Goal: Transaction & Acquisition: Purchase product/service

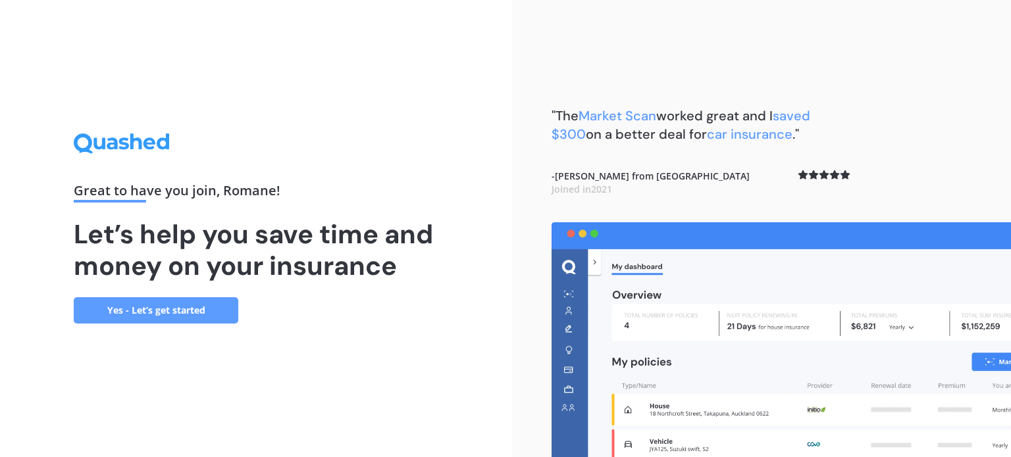
click at [184, 311] on link "Yes - Let’s get started" at bounding box center [156, 310] width 165 height 26
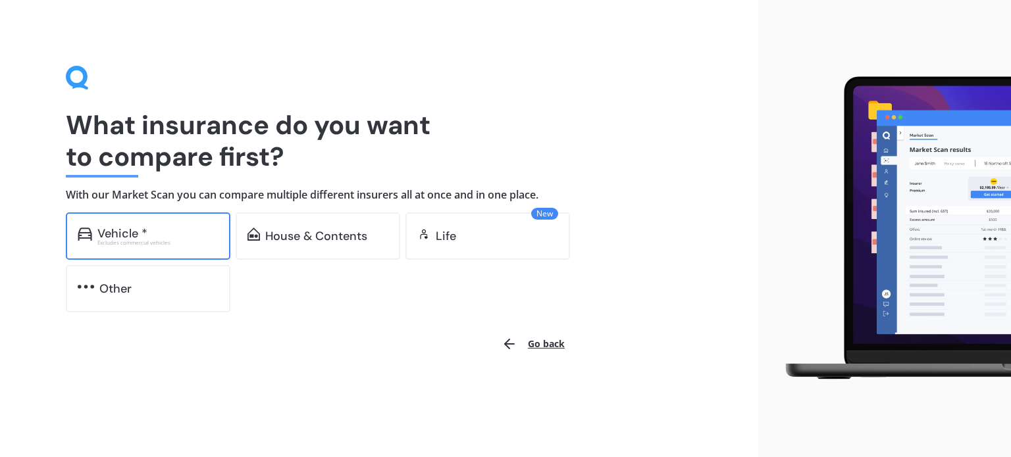
click at [190, 234] on div "Vehicle *" at bounding box center [157, 233] width 121 height 13
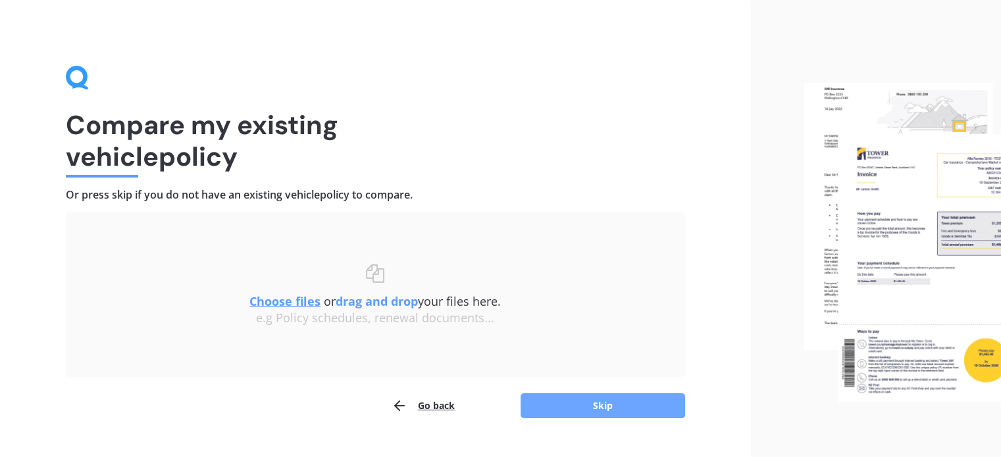
click at [623, 401] on button "Skip" at bounding box center [603, 406] width 165 height 25
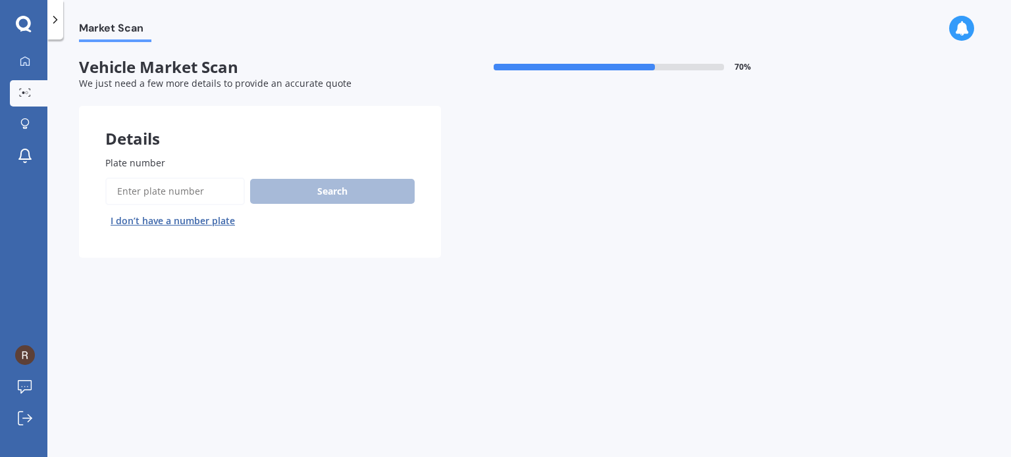
click at [202, 202] on input "Plate number" at bounding box center [175, 192] width 140 height 28
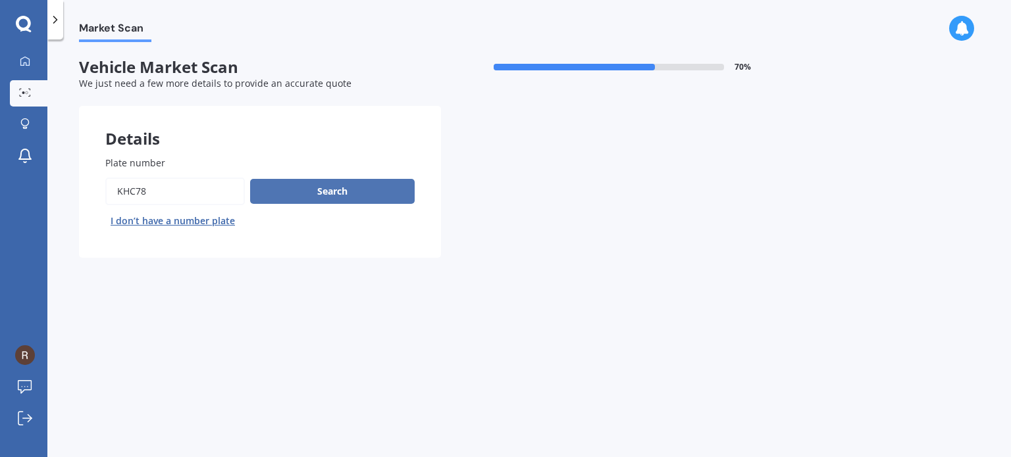
type input "KHC78"
click at [384, 186] on button "Search" at bounding box center [332, 191] width 165 height 25
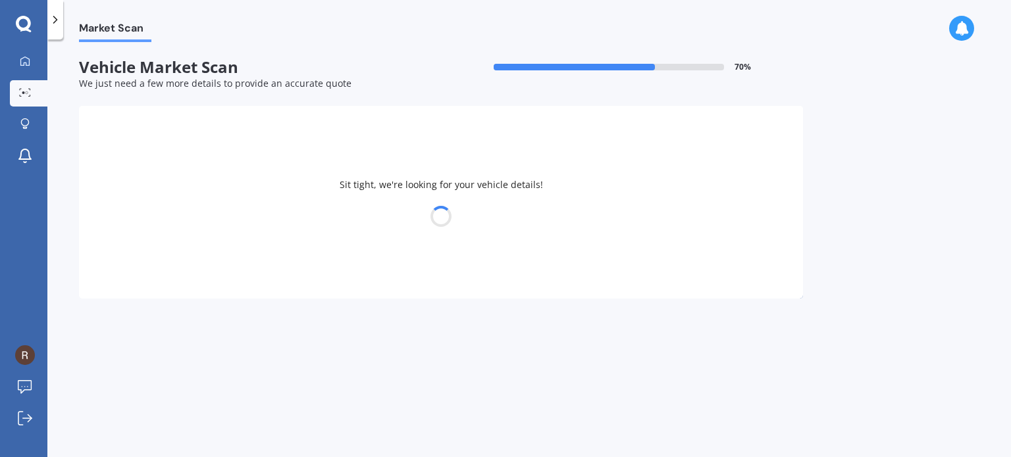
select select "MAZDA"
select select "BONGO"
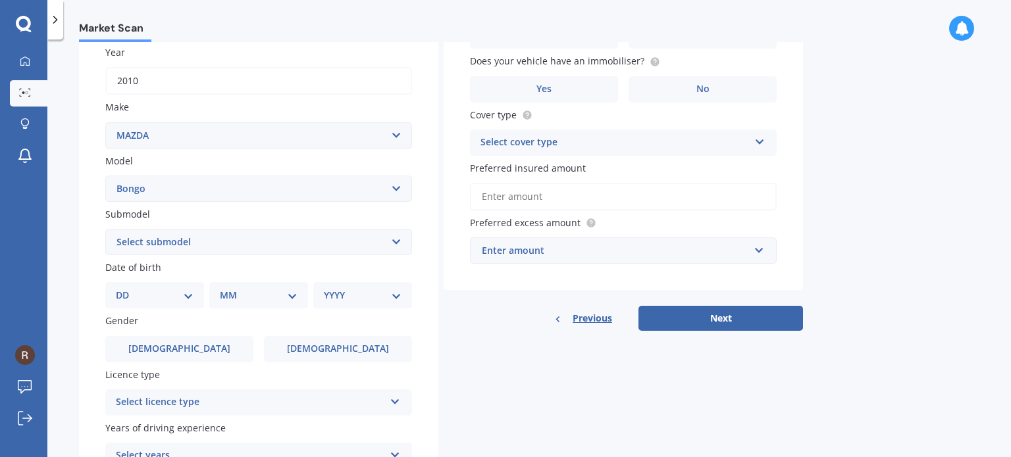
scroll to position [263, 0]
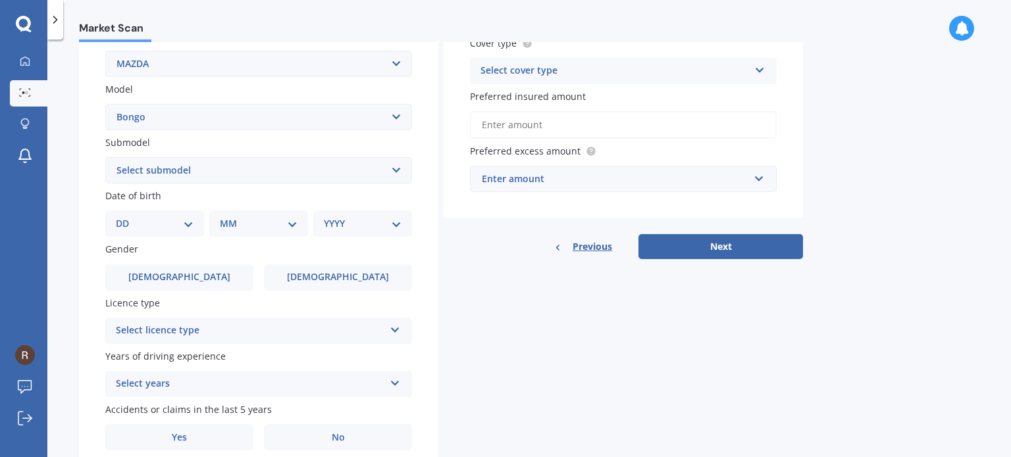
click at [286, 169] on select "Select submodel (All other) Diesel Petrol" at bounding box center [258, 170] width 307 height 26
select select "PETROL"
click at [105, 157] on select "Select submodel (All other) Diesel Petrol" at bounding box center [258, 170] width 307 height 26
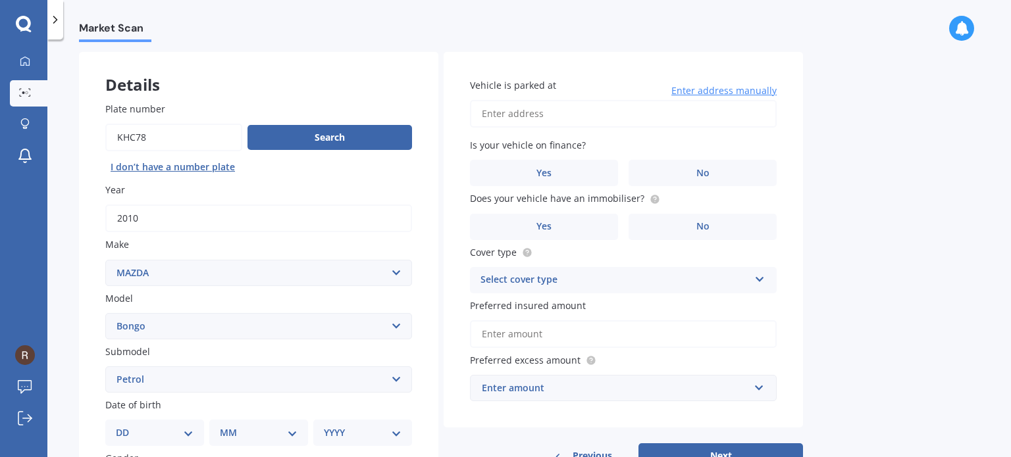
scroll to position [251, 0]
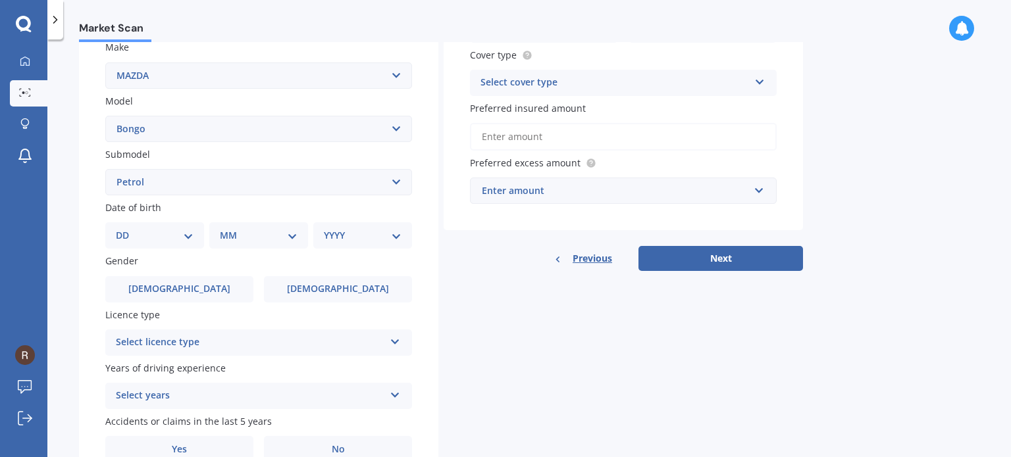
drag, startPoint x: 313, startPoint y: 292, endPoint x: 234, endPoint y: 246, distance: 91.4
click at [313, 292] on label "Female" at bounding box center [338, 289] width 148 height 26
click at [0, 0] on input "Female" at bounding box center [0, 0] width 0 height 0
click at [199, 238] on div "DD 01 02 03 04 05 06 07 08 09 10 11 12 13 14 15 16 17 18 19 20 21 22 23 24 25 2…" at bounding box center [154, 235] width 99 height 26
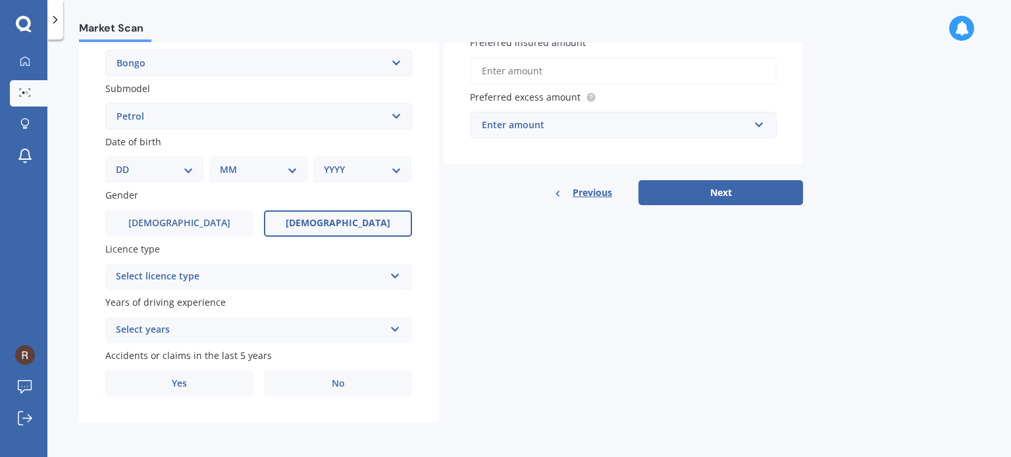
click at [192, 169] on select "DD 01 02 03 04 05 06 07 08 09 10 11 12 13 14 15 16 17 18 19 20 21 22 23 24 25 2…" at bounding box center [155, 170] width 78 height 14
select select "25"
click at [126, 163] on select "DD 01 02 03 04 05 06 07 08 09 10 11 12 13 14 15 16 17 18 19 20 21 22 23 24 25 2…" at bounding box center [155, 170] width 78 height 14
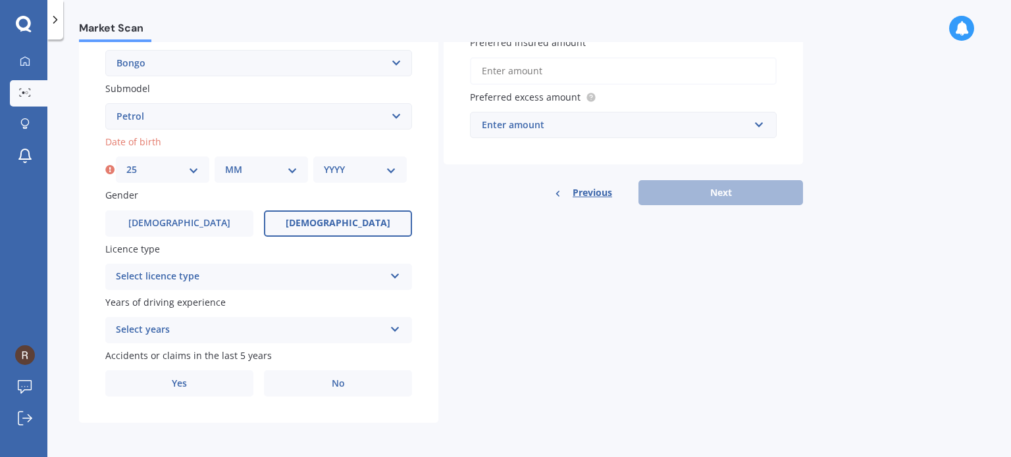
click at [274, 167] on select "MM 01 02 03 04 05 06 07 08 09 10 11 12" at bounding box center [261, 170] width 72 height 14
select select "08"
click at [225, 163] on select "MM 01 02 03 04 05 06 07 08 09 10 11 12" at bounding box center [261, 170] width 72 height 14
click at [335, 173] on select "YYYY 2025 2024 2023 2022 2021 2020 2019 2018 2017 2016 2015 2014 2013 2012 2011…" at bounding box center [360, 170] width 72 height 14
select select "1999"
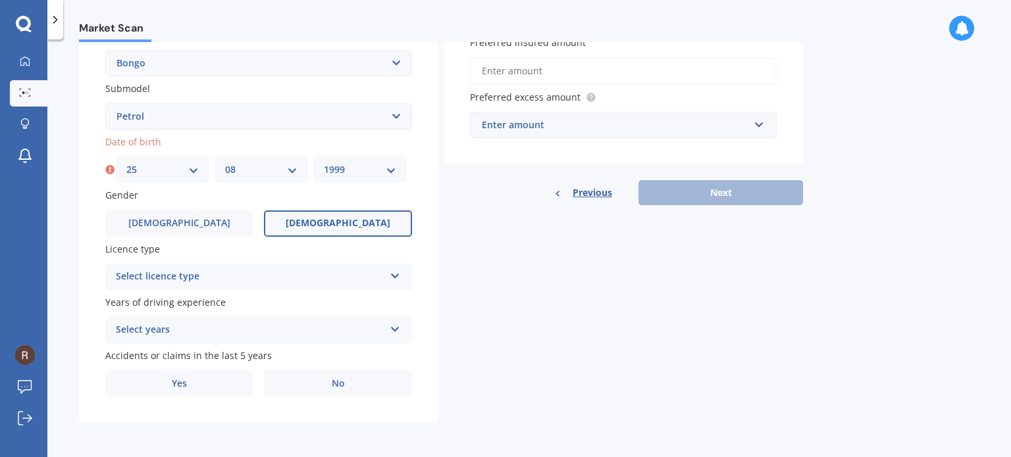
click at [324, 163] on select "YYYY 2025 2024 2023 2022 2021 2020 2019 2018 2017 2016 2015 2014 2013 2012 2011…" at bounding box center [360, 170] width 72 height 14
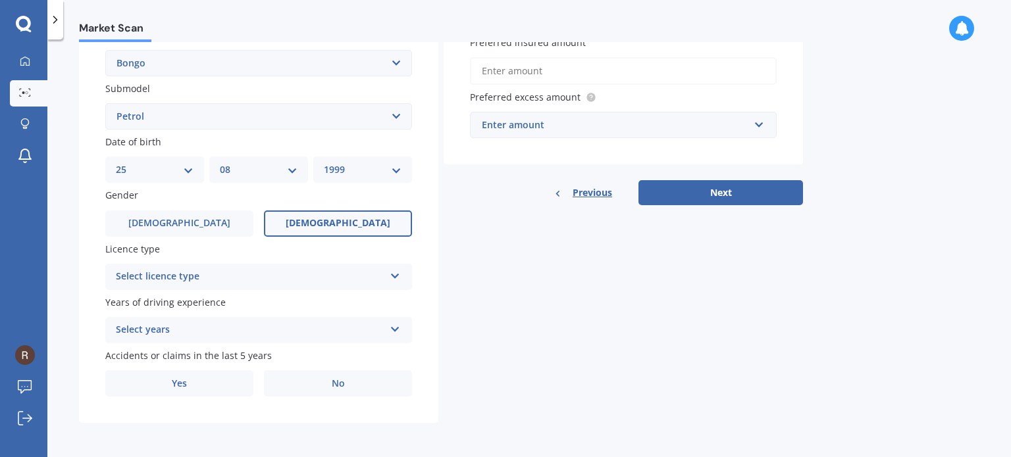
click at [292, 277] on div "Select licence type" at bounding box center [250, 277] width 268 height 16
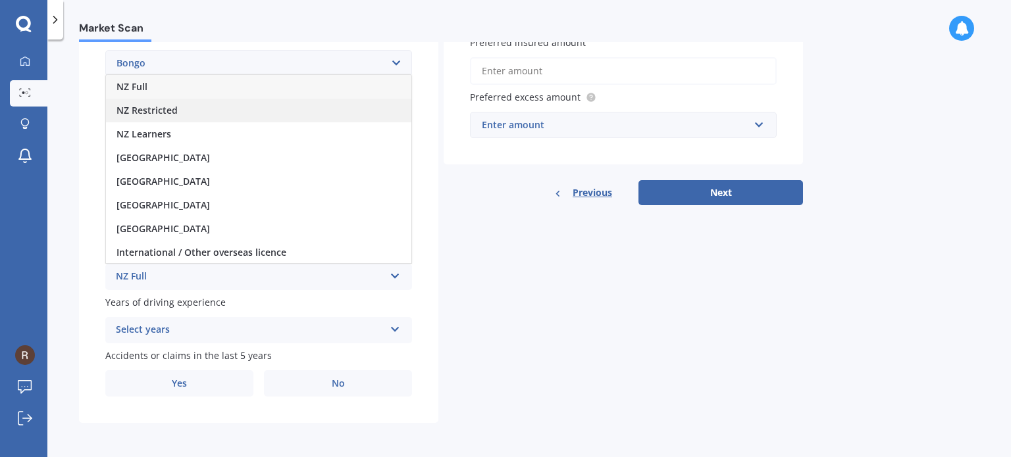
scroll to position [1, 0]
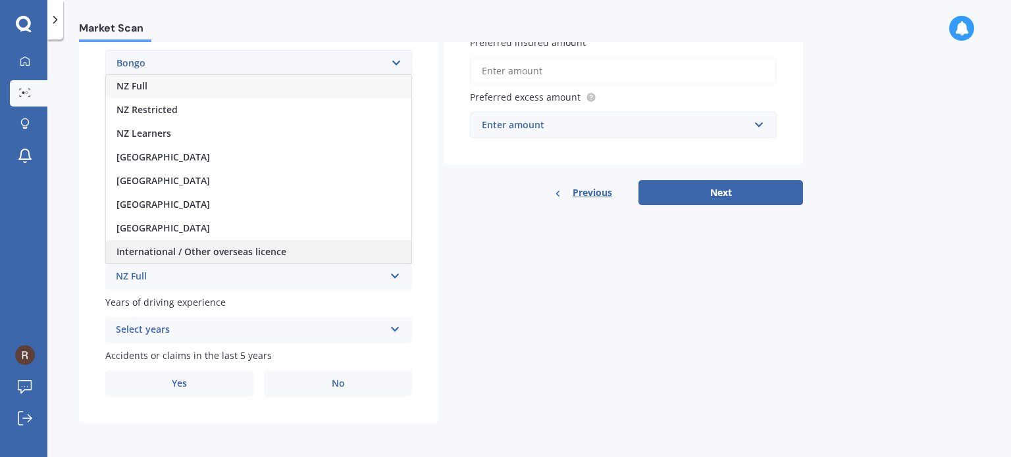
click at [332, 245] on div "International / Other overseas licence" at bounding box center [258, 252] width 305 height 24
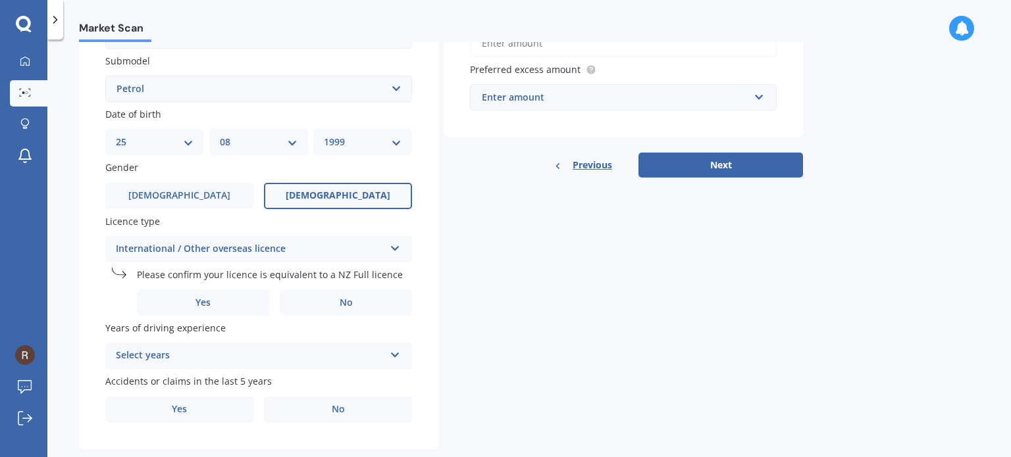
scroll to position [371, 0]
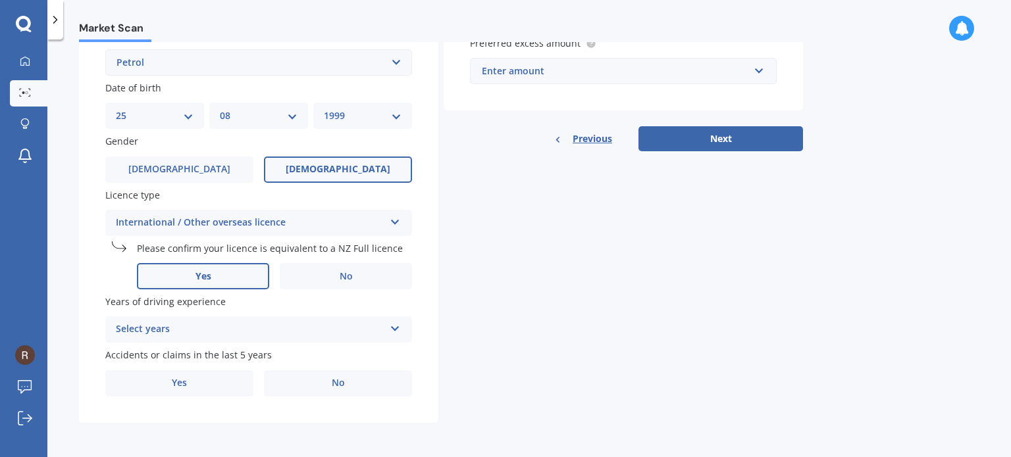
click at [236, 281] on label "Yes" at bounding box center [203, 276] width 132 height 26
click at [0, 0] on input "Yes" at bounding box center [0, 0] width 0 height 0
click at [256, 324] on div "Select years" at bounding box center [250, 330] width 268 height 16
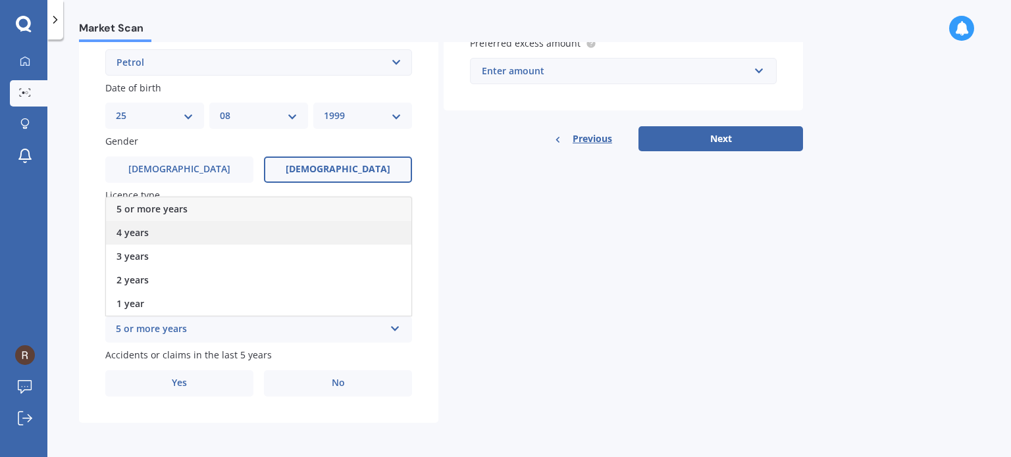
click at [214, 244] on div "4 years" at bounding box center [258, 233] width 305 height 24
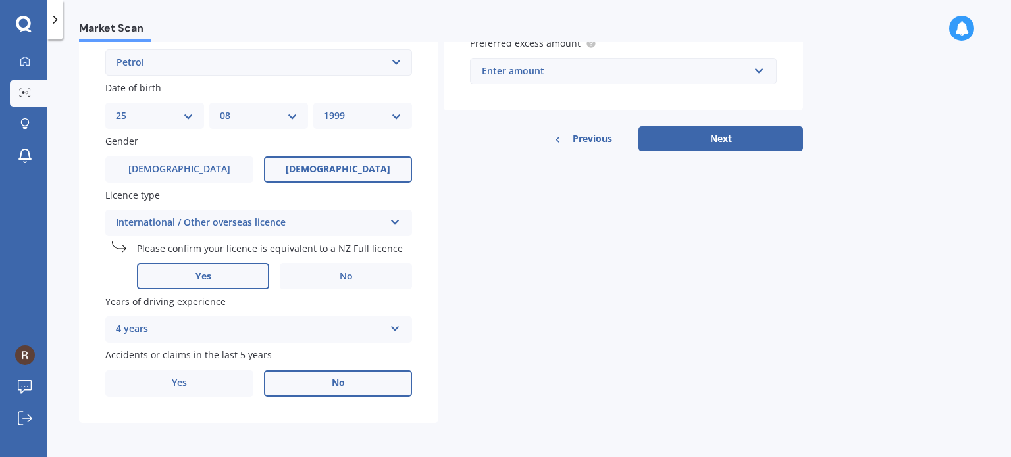
click at [281, 382] on label "No" at bounding box center [338, 384] width 148 height 26
click at [0, 0] on input "No" at bounding box center [0, 0] width 0 height 0
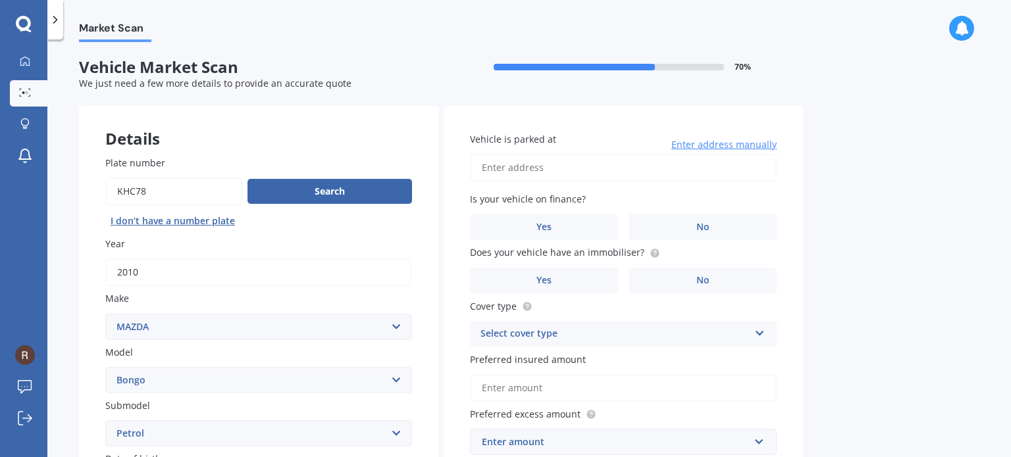
scroll to position [66, 0]
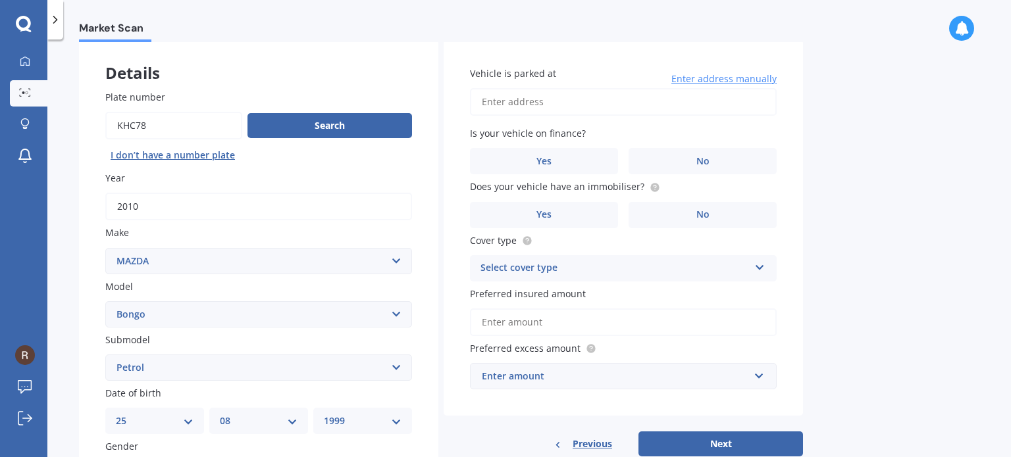
click at [592, 99] on input "Vehicle is parked at" at bounding box center [623, 102] width 307 height 28
type input "444 Great North Road, Grey Lynn, Auckland 1021, Nouvelle-Zélande"
click at [648, 161] on label "No" at bounding box center [702, 161] width 148 height 26
click at [0, 0] on input "No" at bounding box center [0, 0] width 0 height 0
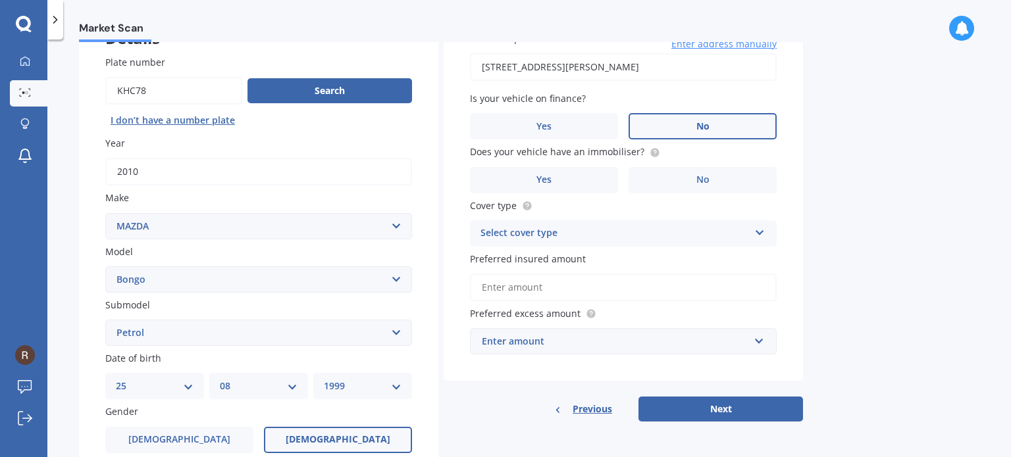
scroll to position [132, 0]
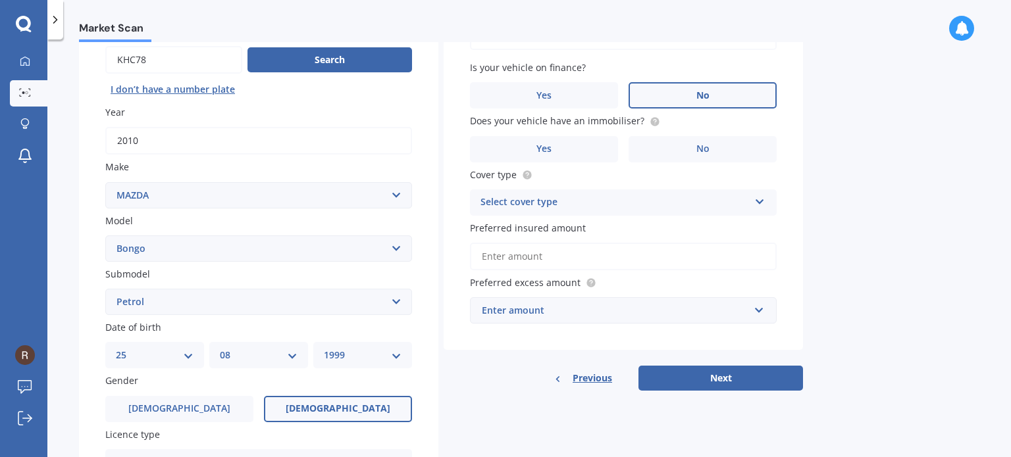
click at [652, 203] on div "Select cover type" at bounding box center [614, 203] width 268 height 16
click at [601, 233] on div "Comprehensive" at bounding box center [623, 229] width 305 height 24
click at [598, 267] on input "Preferred insured amount" at bounding box center [623, 257] width 307 height 28
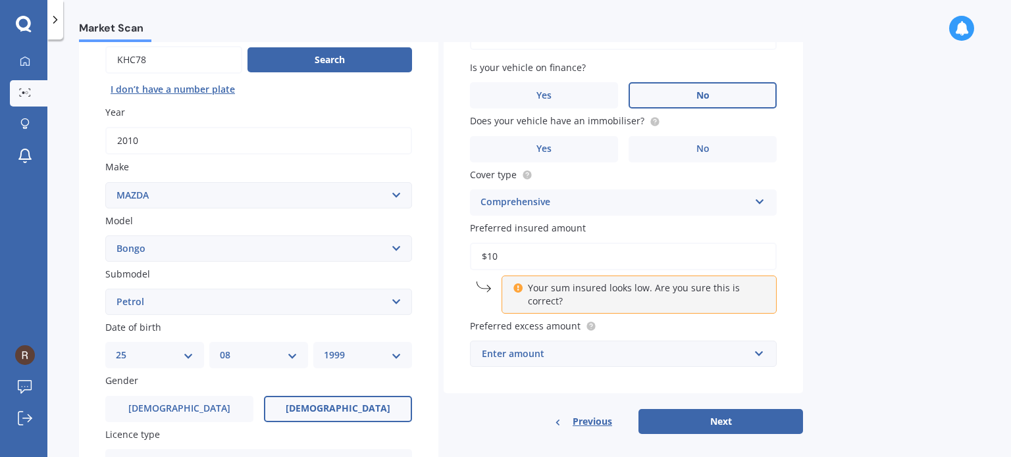
click at [578, 359] on div "Enter amount" at bounding box center [615, 354] width 267 height 14
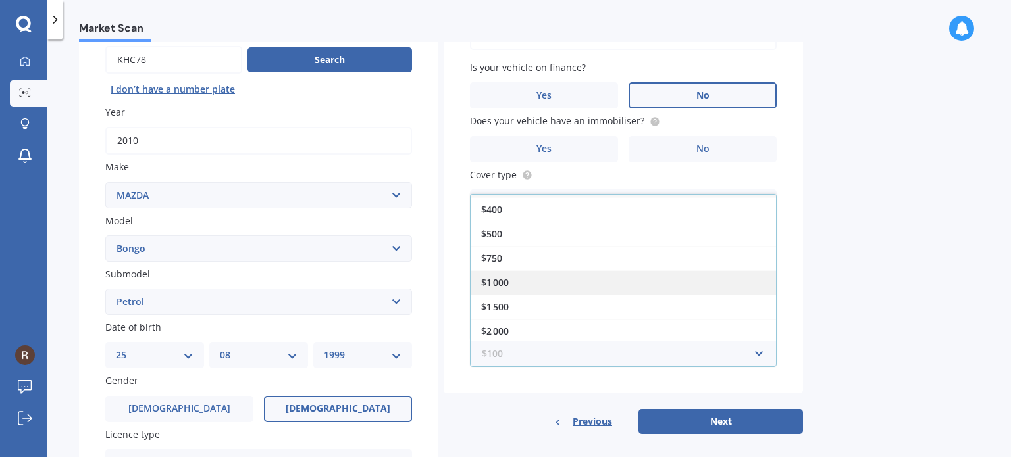
scroll to position [371, 0]
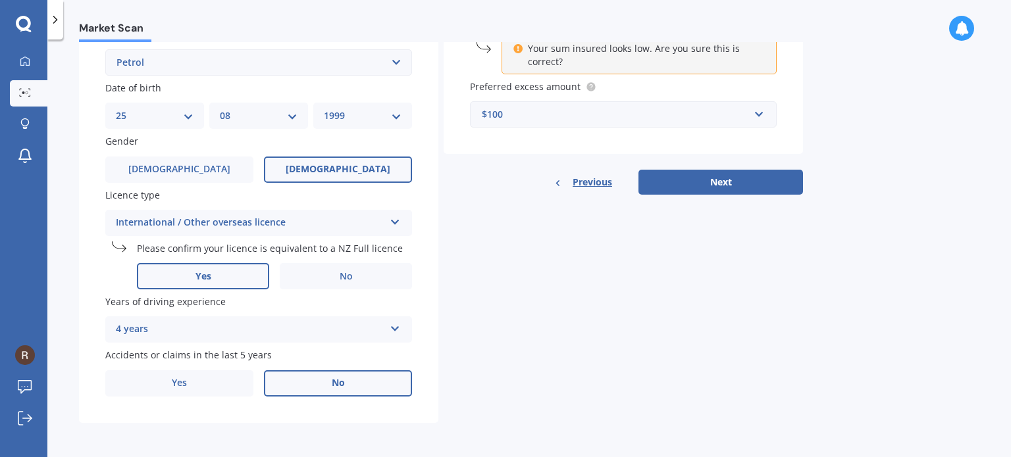
click at [862, 75] on div "Market Scan Vehicle Market Scan 70 % We just need a few more details to provide…" at bounding box center [528, 251] width 963 height 418
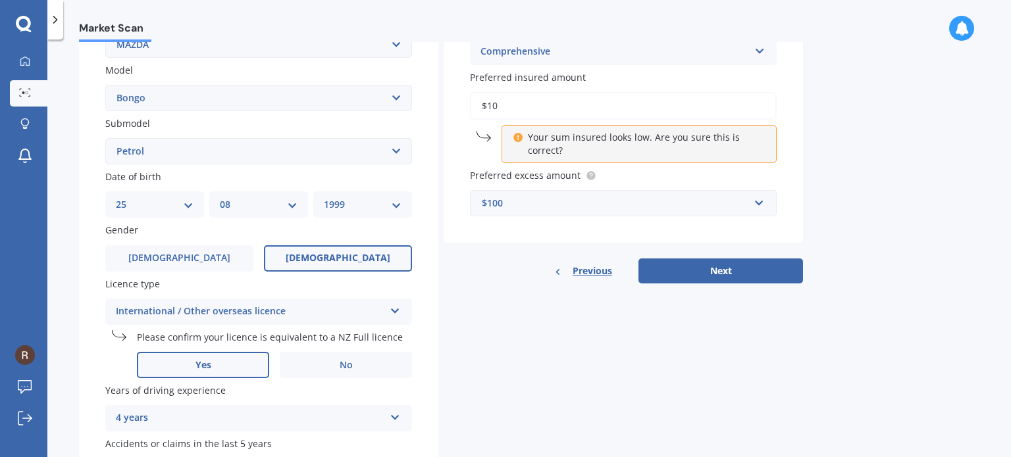
scroll to position [174, 0]
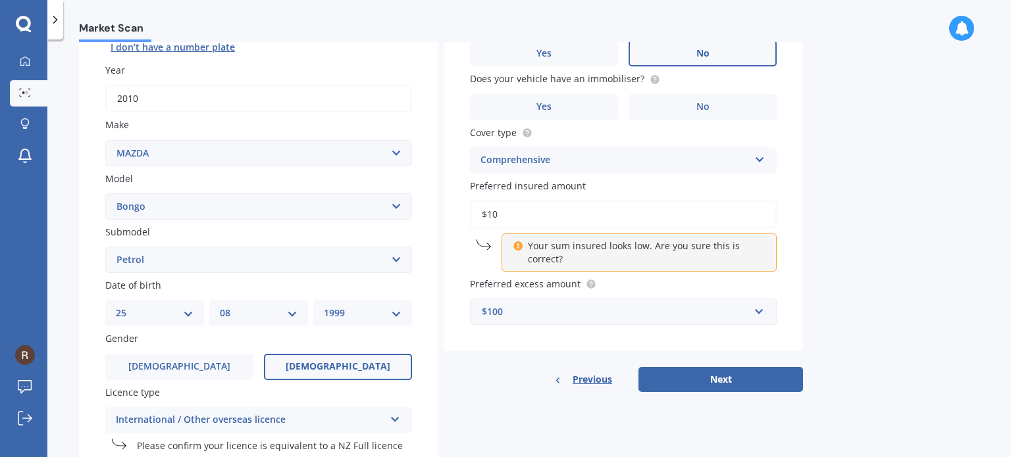
click at [575, 209] on input "$10" at bounding box center [623, 215] width 307 height 28
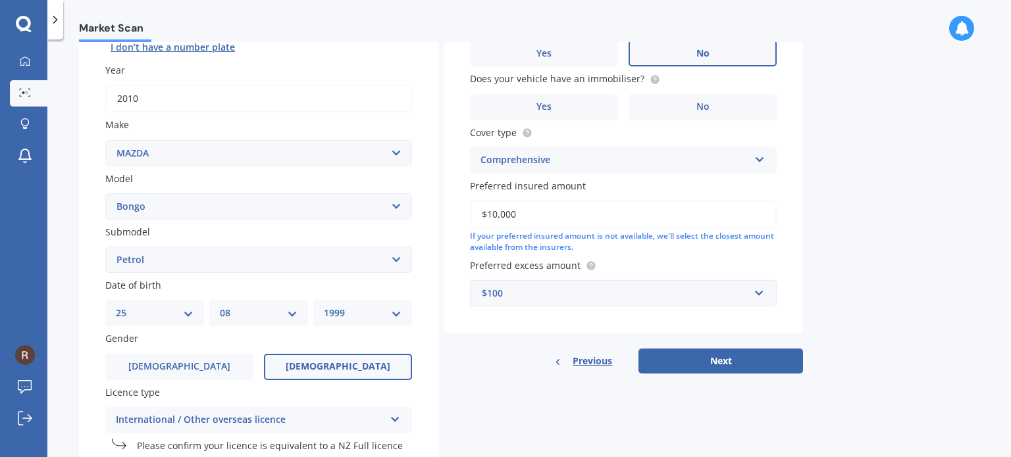
type input "$10,000"
click at [695, 293] on div "$100" at bounding box center [615, 293] width 267 height 14
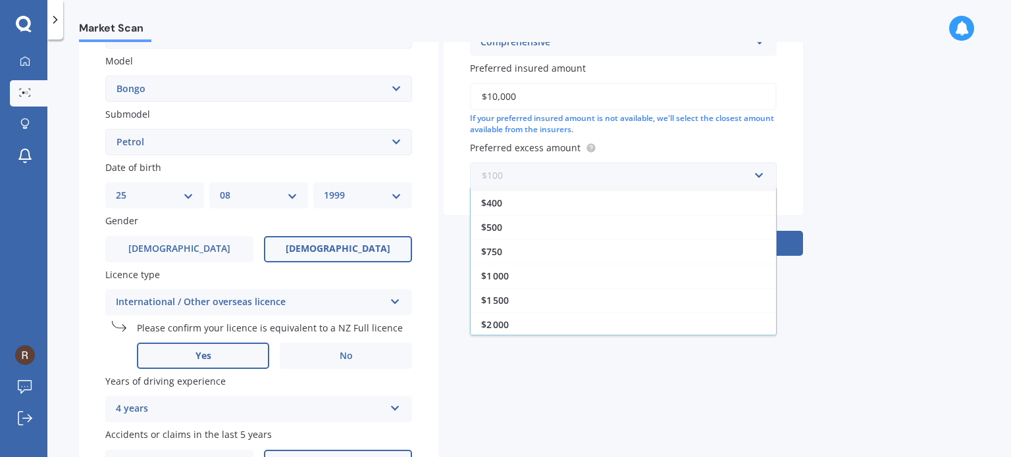
scroll to position [371, 0]
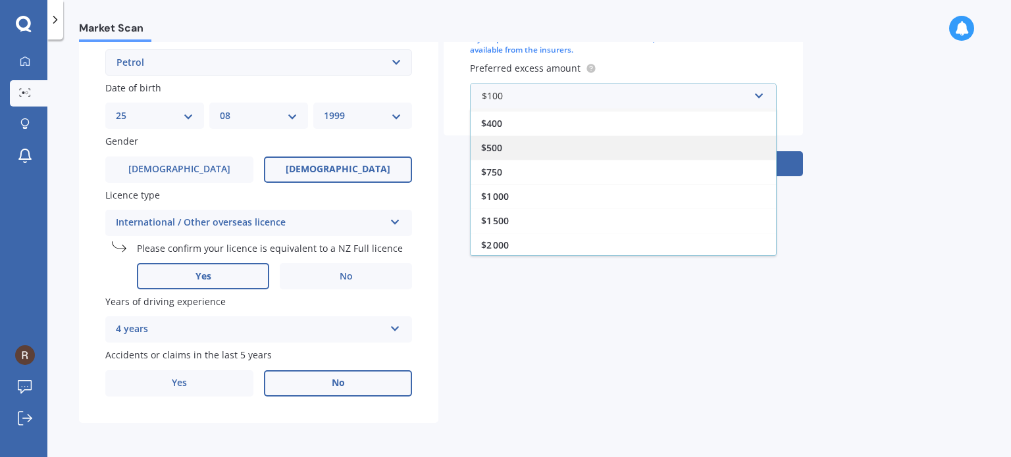
click at [513, 146] on div "$500" at bounding box center [623, 148] width 305 height 24
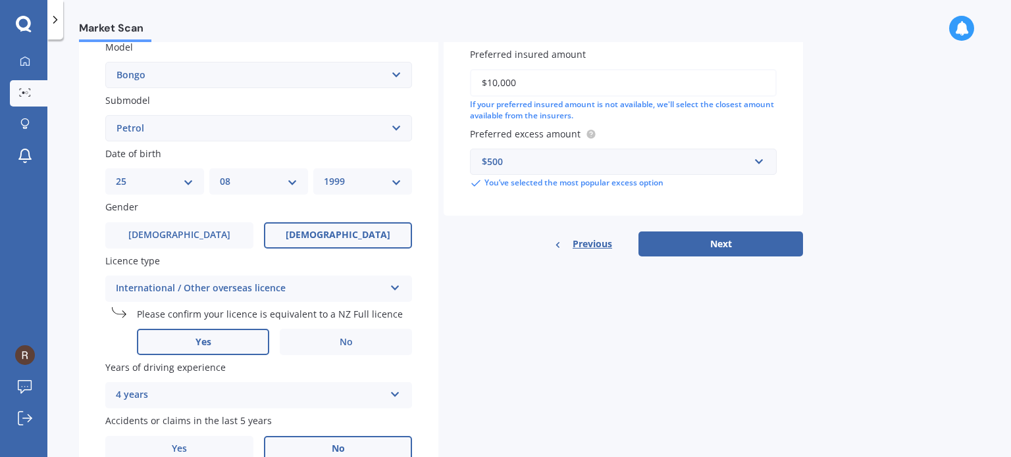
scroll to position [108, 0]
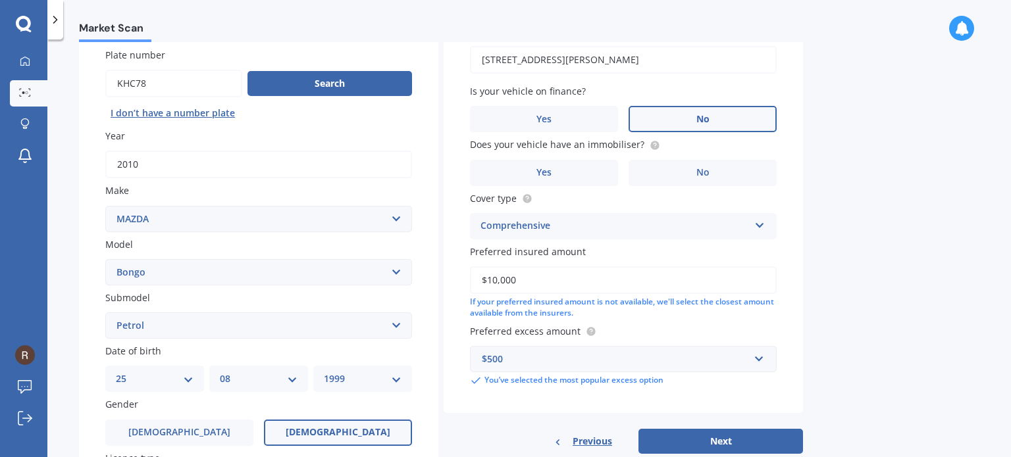
click at [563, 276] on input "$10,000" at bounding box center [623, 281] width 307 height 28
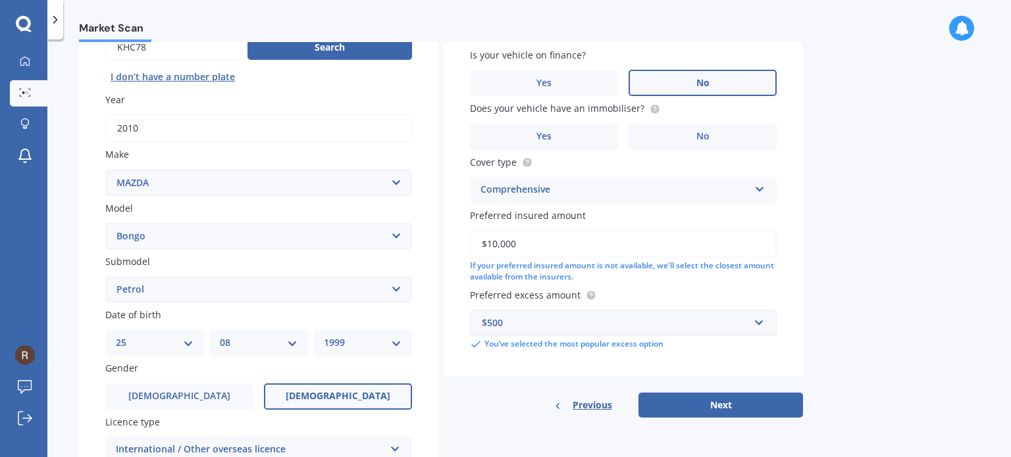
scroll to position [174, 0]
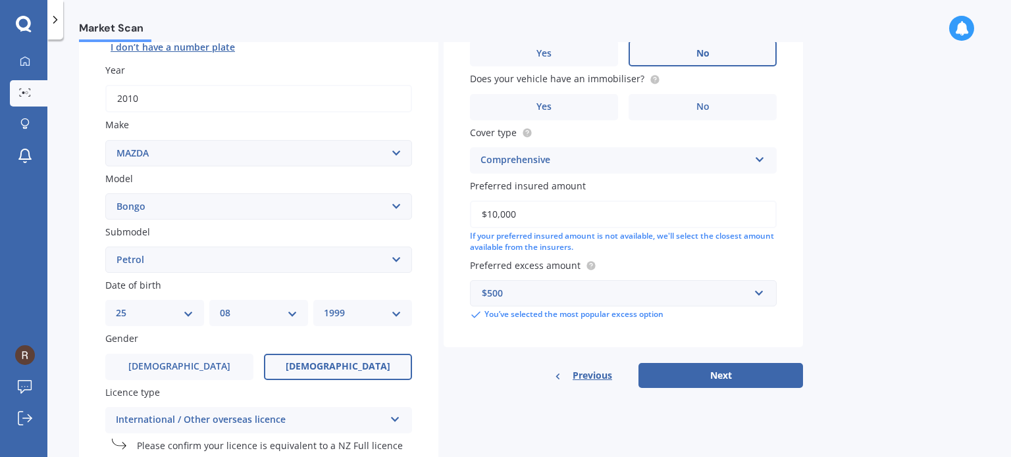
click at [536, 215] on input "$10,000" at bounding box center [623, 215] width 307 height 28
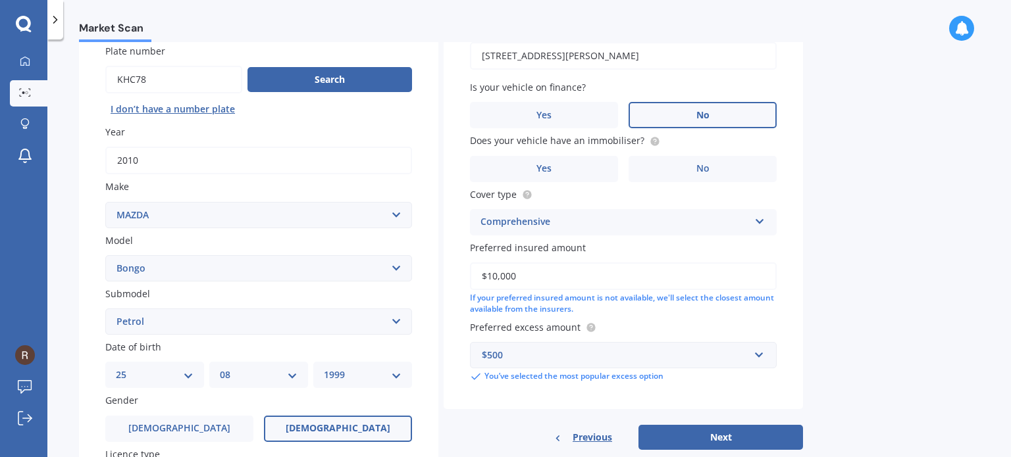
scroll to position [42, 0]
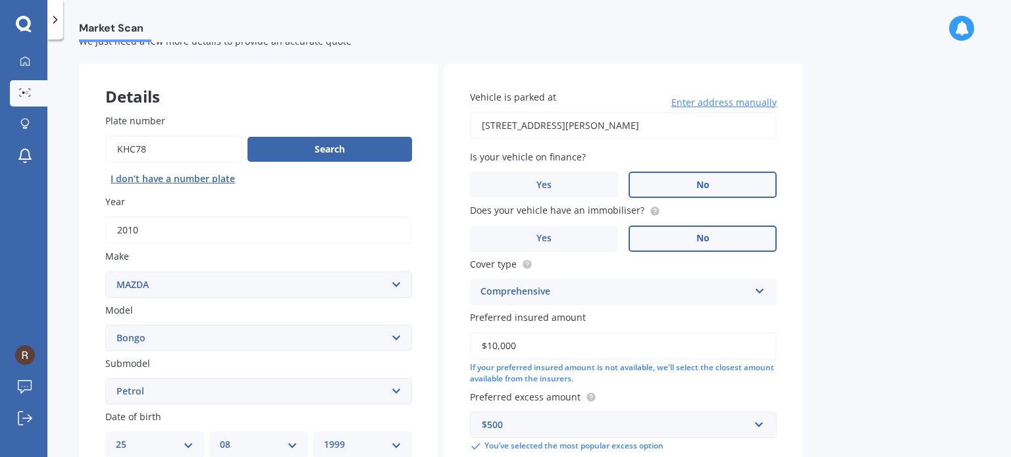
click at [669, 230] on label "No" at bounding box center [702, 239] width 148 height 26
click at [0, 0] on input "No" at bounding box center [0, 0] width 0 height 0
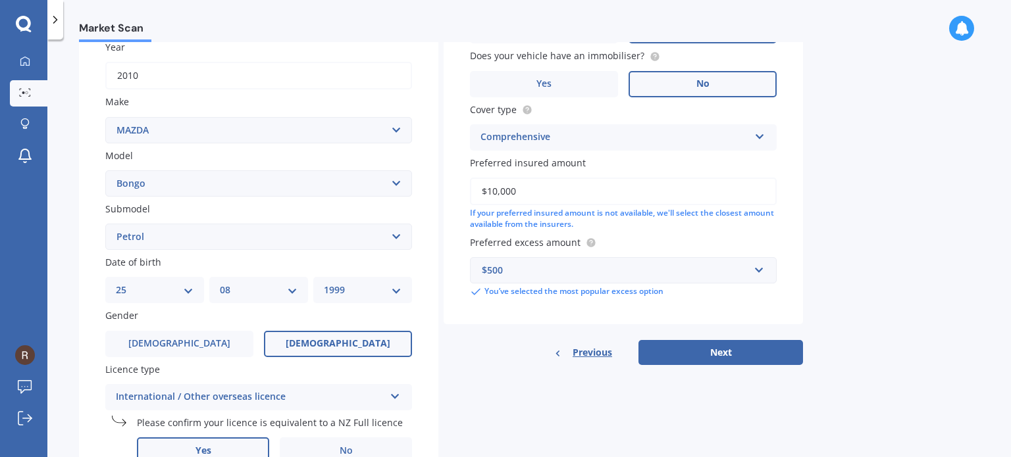
scroll to position [174, 0]
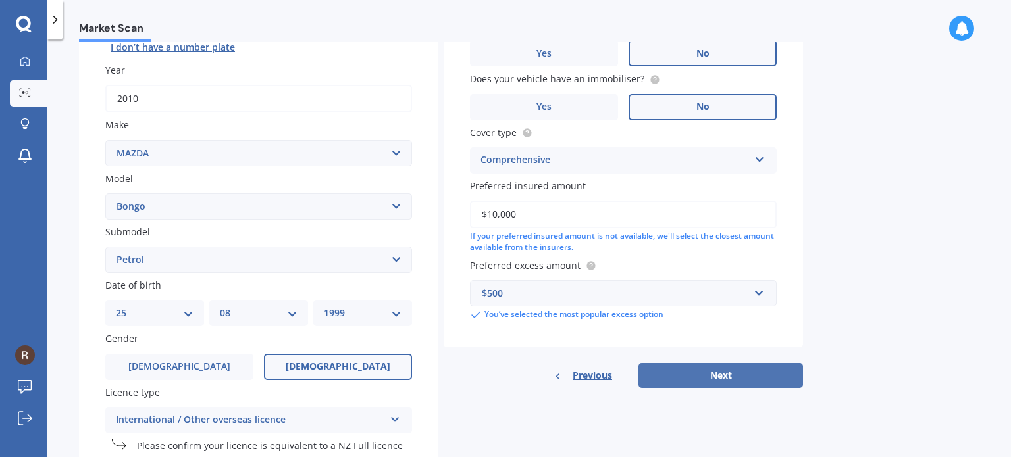
click at [708, 384] on button "Next" at bounding box center [720, 375] width 165 height 25
select select "25"
select select "08"
select select "1999"
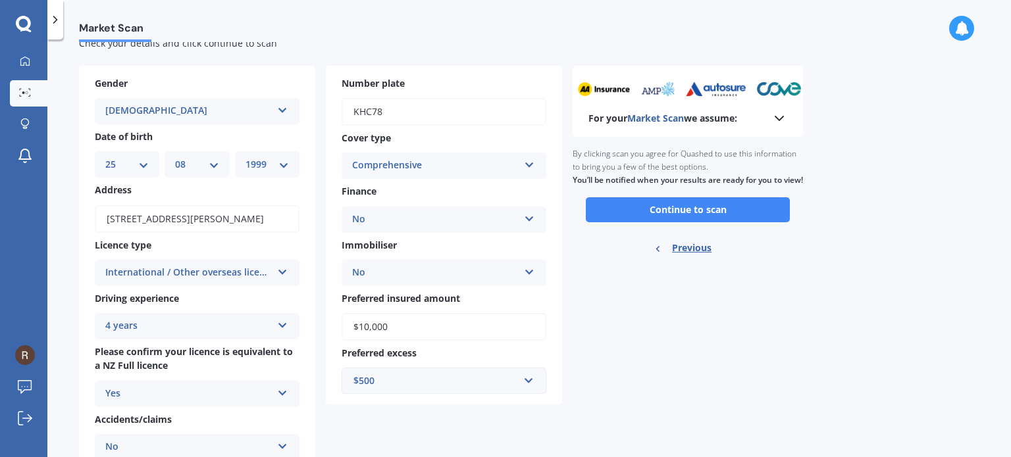
scroll to position [0, 0]
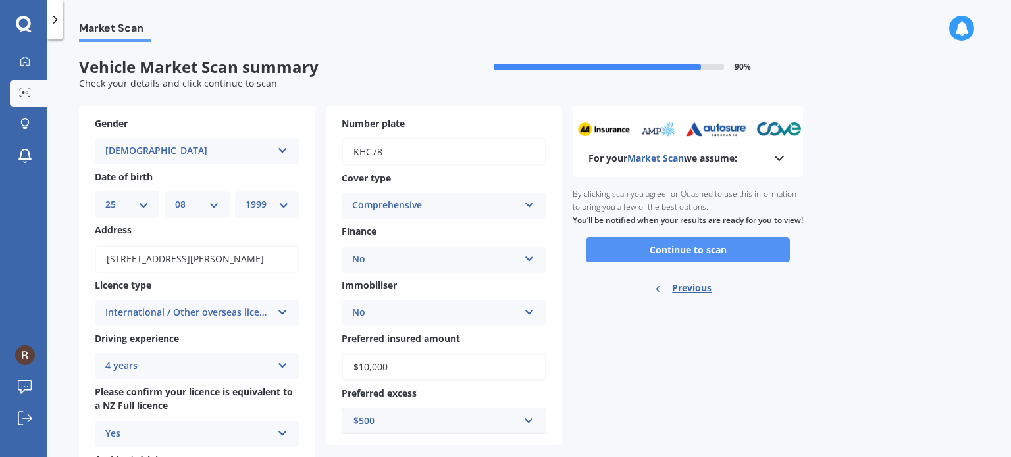
click at [646, 263] on button "Continue to scan" at bounding box center [688, 250] width 204 height 25
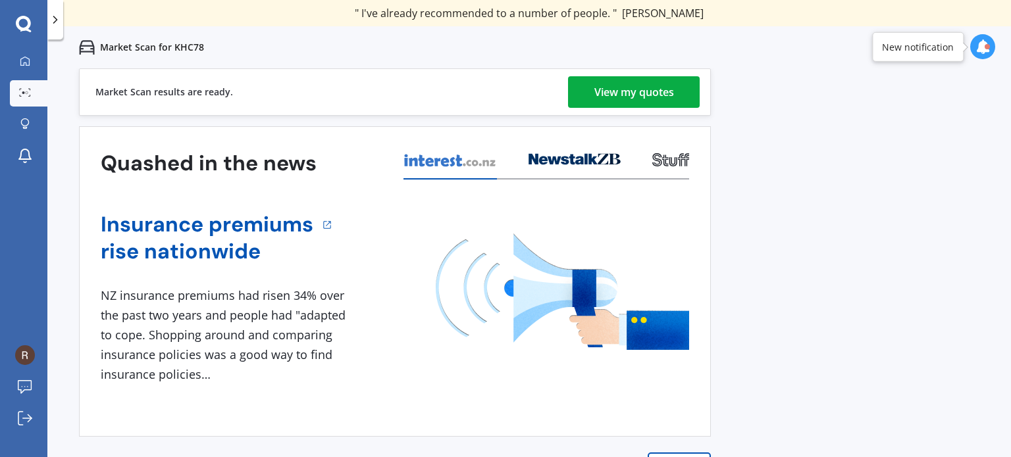
click at [634, 89] on div "View my quotes" at bounding box center [634, 92] width 80 height 32
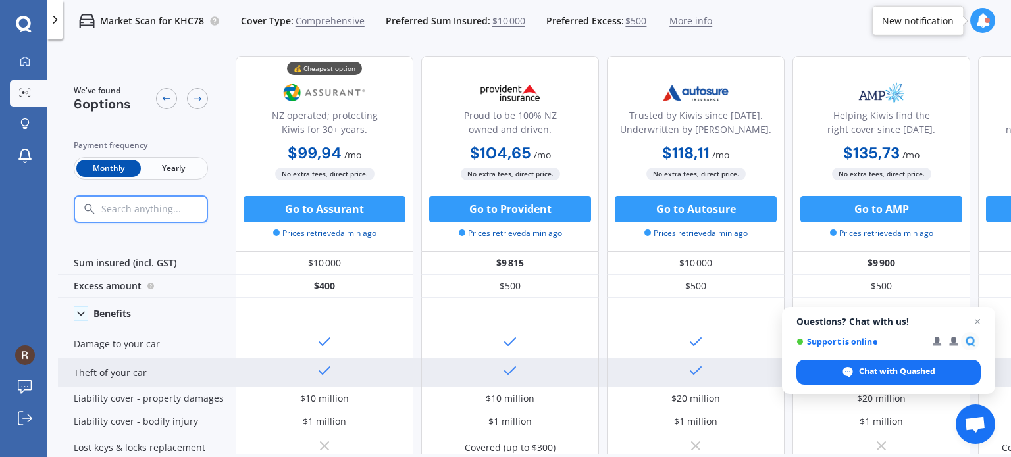
scroll to position [66, 0]
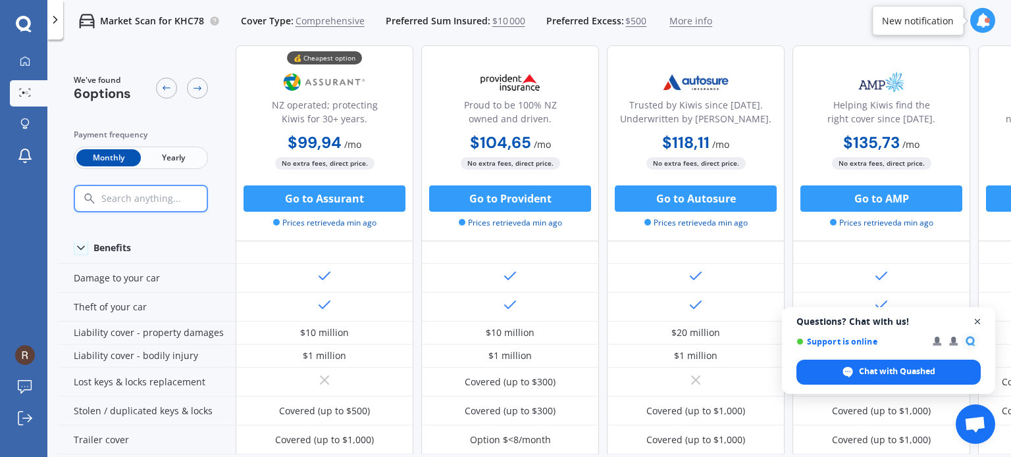
click at [975, 320] on span "Close chat" at bounding box center [977, 322] width 16 height 16
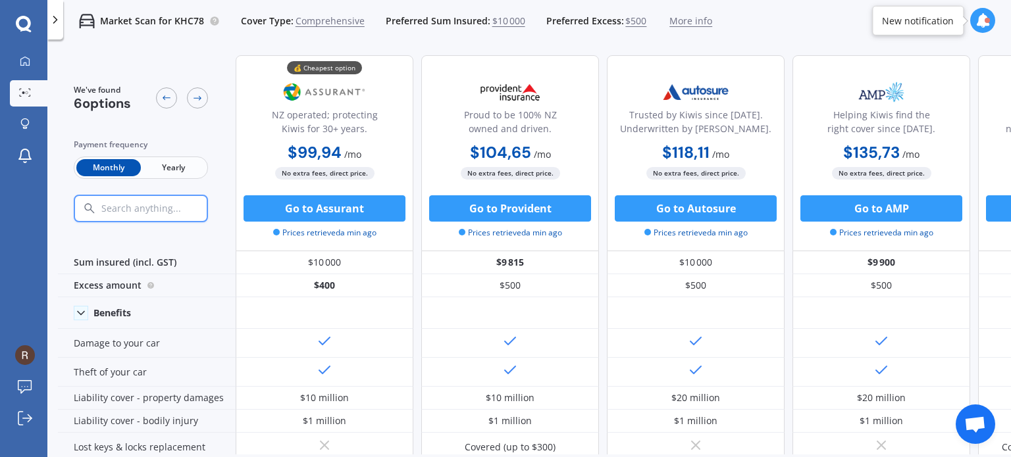
scroll to position [0, 0]
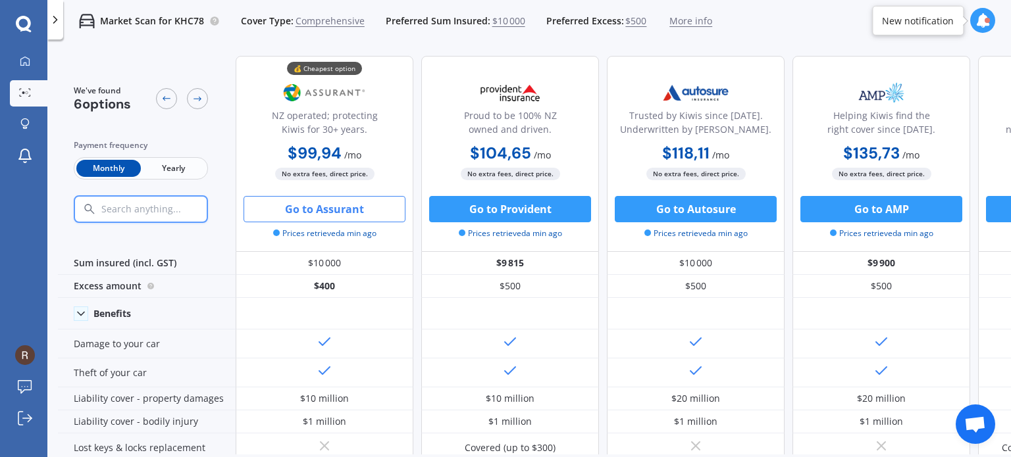
click at [361, 211] on button "Go to Assurant" at bounding box center [324, 209] width 162 height 26
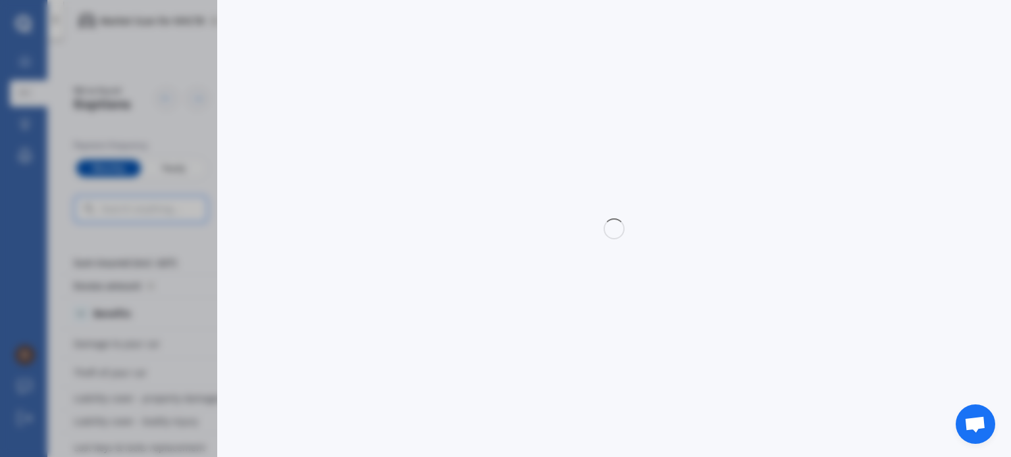
select select "Monthly"
select select "full"
select select "0"
select select "Auckland City"
select select "MAZDA"
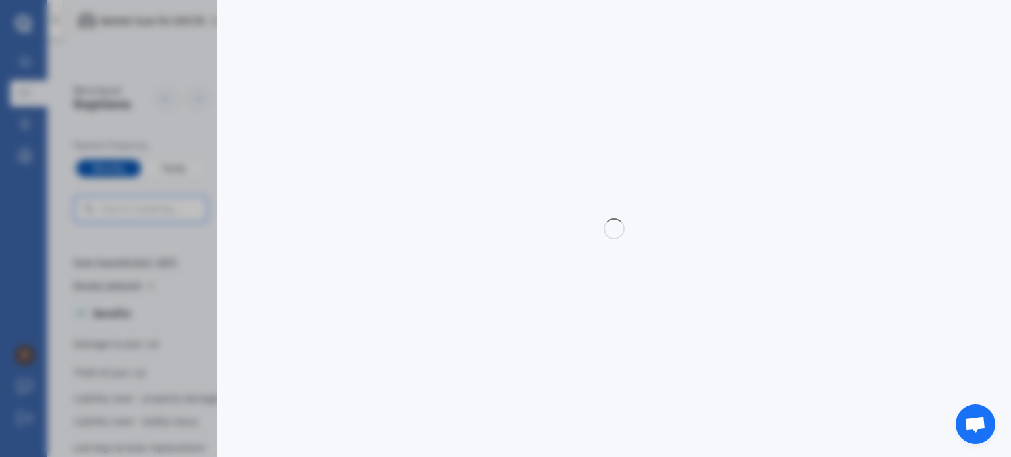
select select "BONGO"
select select "PETROL"
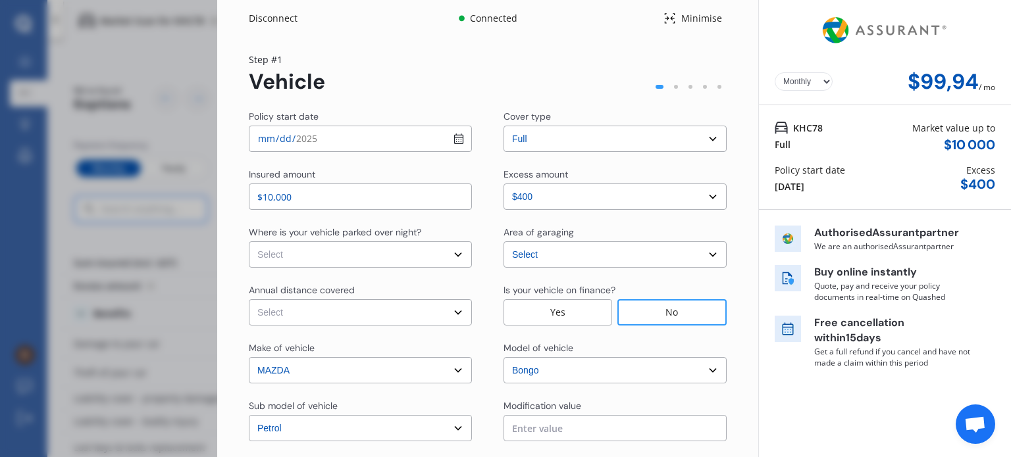
click at [606, 194] on select "Select excess amount $400 $900 $1 400" at bounding box center [614, 197] width 223 height 26
click at [607, 189] on select "Select excess amount $400 $900 $1 400" at bounding box center [614, 197] width 223 height 26
click at [574, 140] on select "Select cover type 3rd Party 3rd Party Fire & Theft Full" at bounding box center [614, 139] width 223 height 26
click at [354, 141] on input "2025-09-16" at bounding box center [360, 139] width 223 height 26
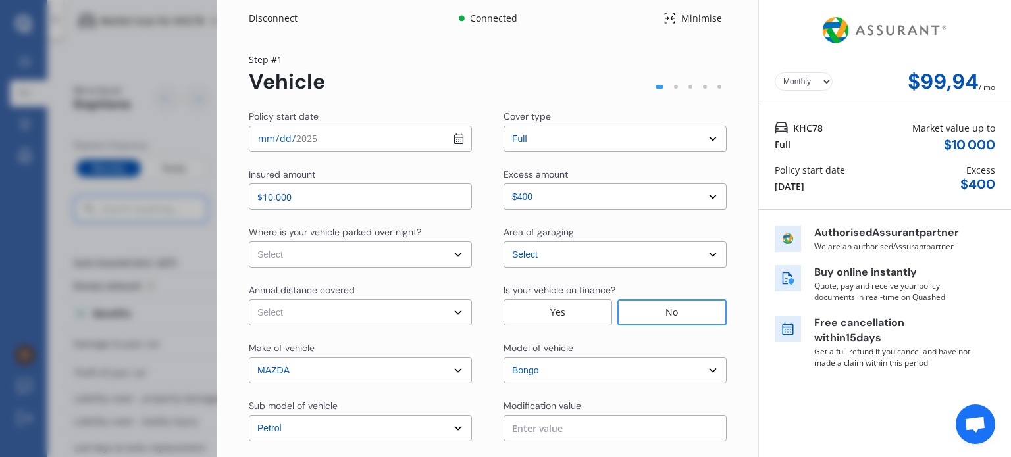
click at [385, 61] on div "Step # 1 Vehicle" at bounding box center [488, 73] width 478 height 41
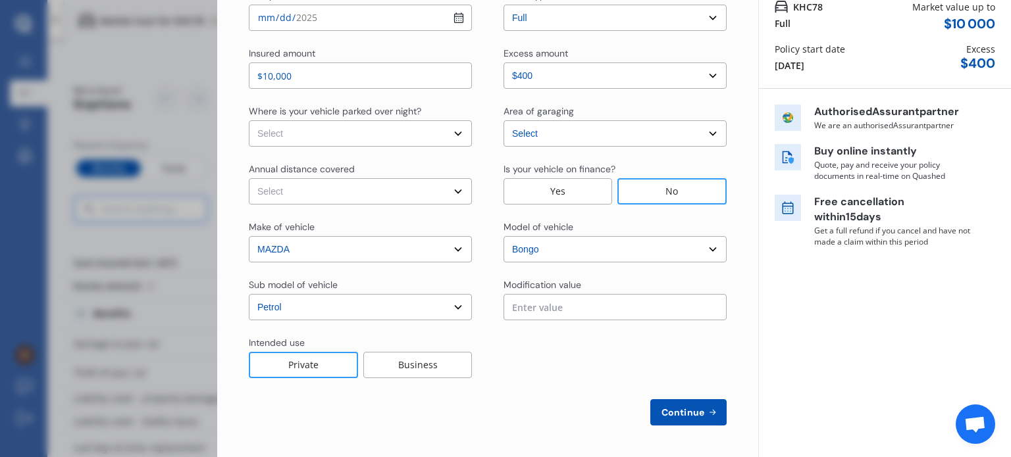
click at [384, 136] on select "Select In a garage On own property On street or road" at bounding box center [360, 133] width 223 height 26
select select "On street or road"
click at [249, 120] on select "Select In a garage On own property On street or road" at bounding box center [360, 133] width 223 height 26
click at [369, 186] on select "Select Low (less than 15,000km per year) Average (15,000-30,000km per year) Hig…" at bounding box center [360, 191] width 223 height 26
select select "20000"
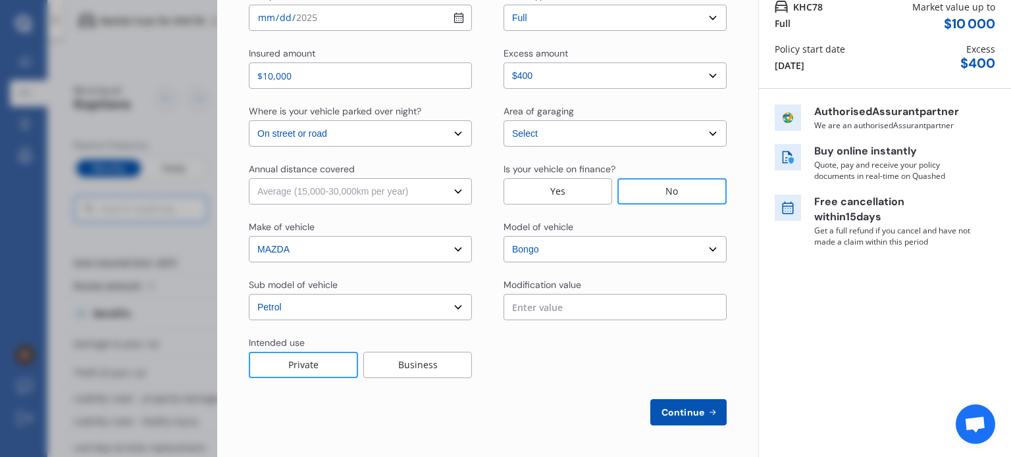
click at [249, 178] on select "Select Low (less than 15,000km per year) Average (15,000-30,000km per year) Hig…" at bounding box center [360, 191] width 223 height 26
click at [565, 310] on input "text" at bounding box center [614, 307] width 223 height 26
click at [683, 422] on button "Continue" at bounding box center [688, 412] width 76 height 26
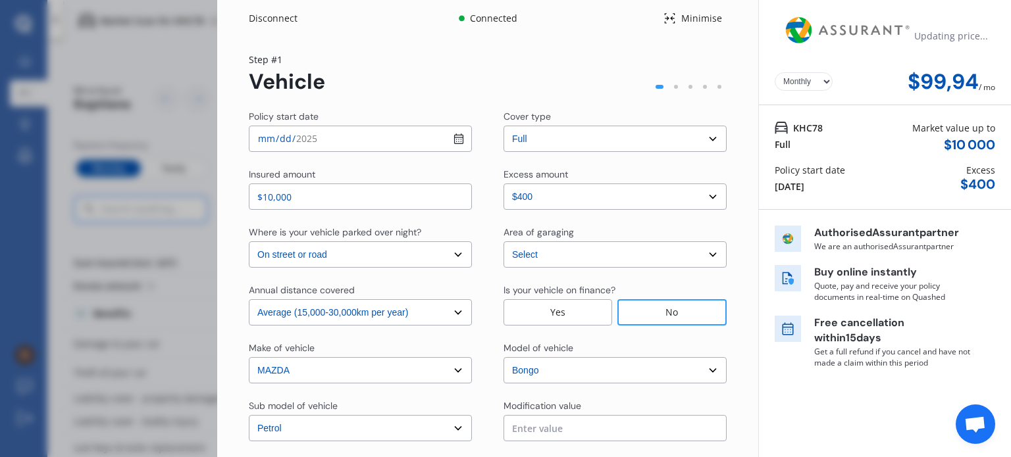
select select "Miss"
select select "25"
select select "08"
select select "1999"
select select "full"
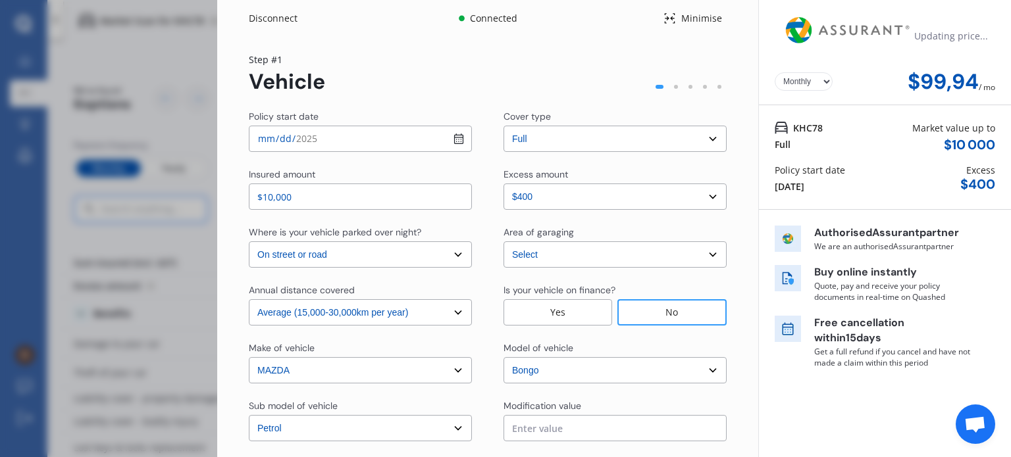
select select "2-4 years"
select select "New Zealand"
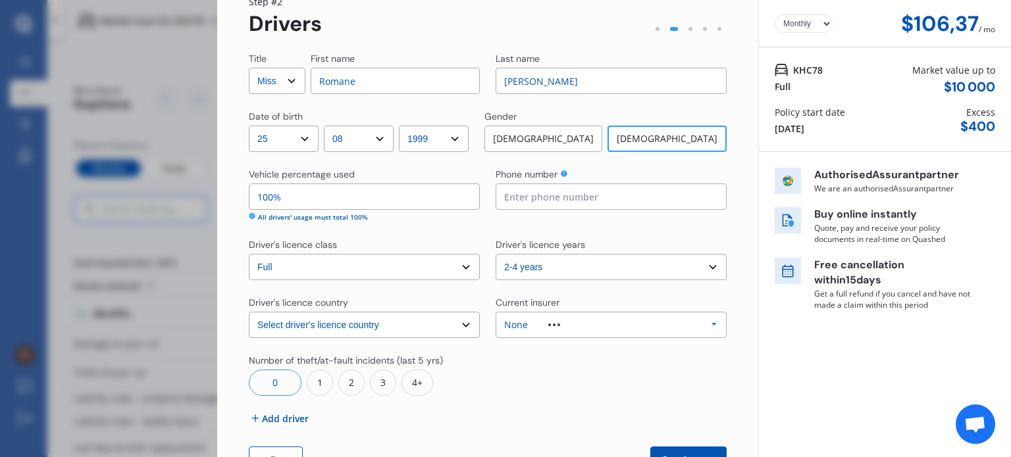
scroll to position [105, 0]
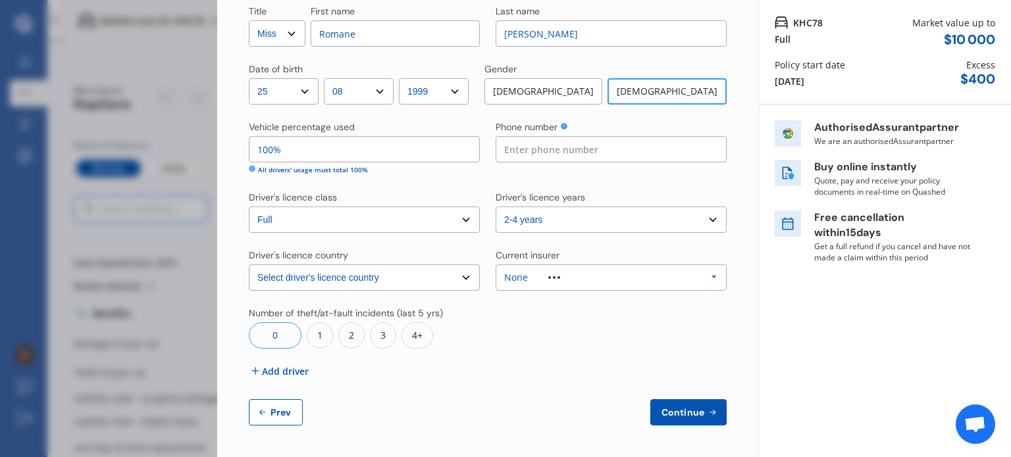
click at [605, 153] on input at bounding box center [611, 149] width 231 height 26
type input "0670674249"
click at [399, 217] on select "Select driver's licence class None Learner Restricted Full" at bounding box center [364, 220] width 231 height 26
click at [421, 279] on select "Select driver's licence country New Zealand Australia Canada Japan Singapore So…" at bounding box center [364, 278] width 231 height 26
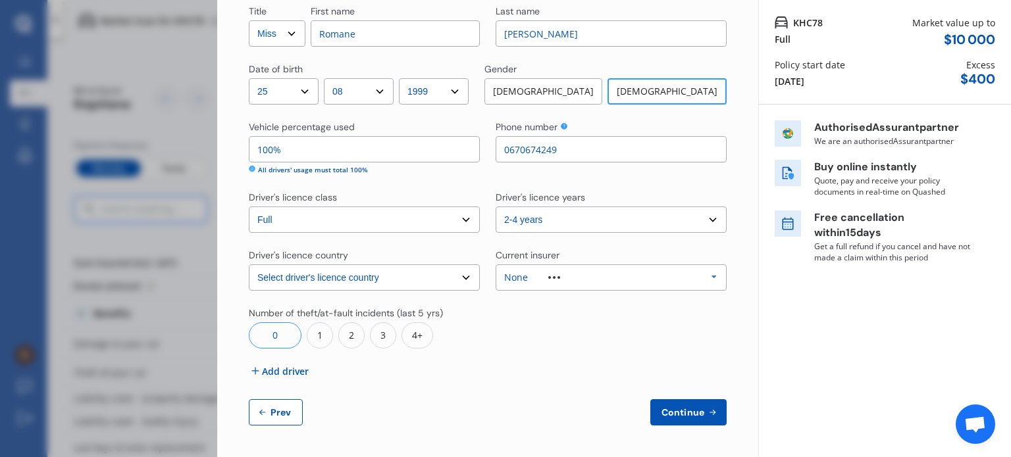
select select "Europe"
click at [249, 265] on select "Select driver's licence country New Zealand Australia Canada Japan Singapore So…" at bounding box center [364, 278] width 231 height 26
click at [687, 413] on span "Continue" at bounding box center [683, 412] width 48 height 11
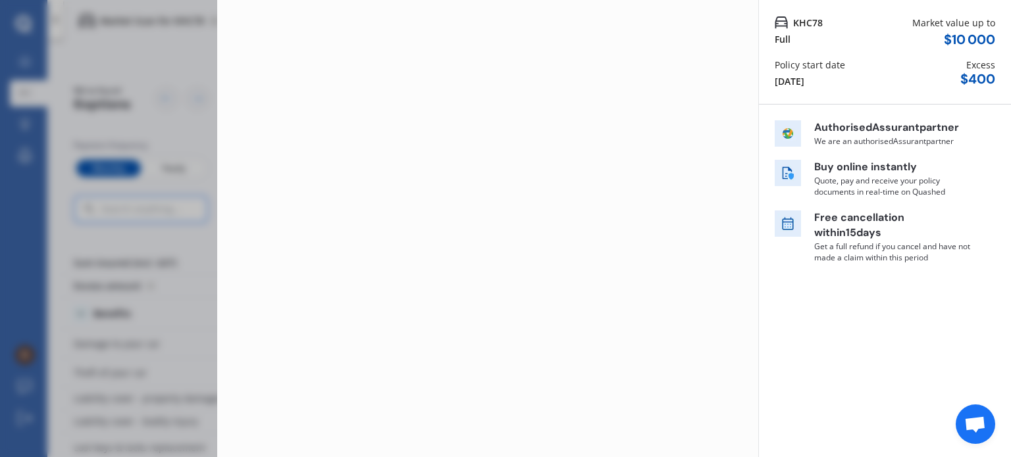
scroll to position [0, 0]
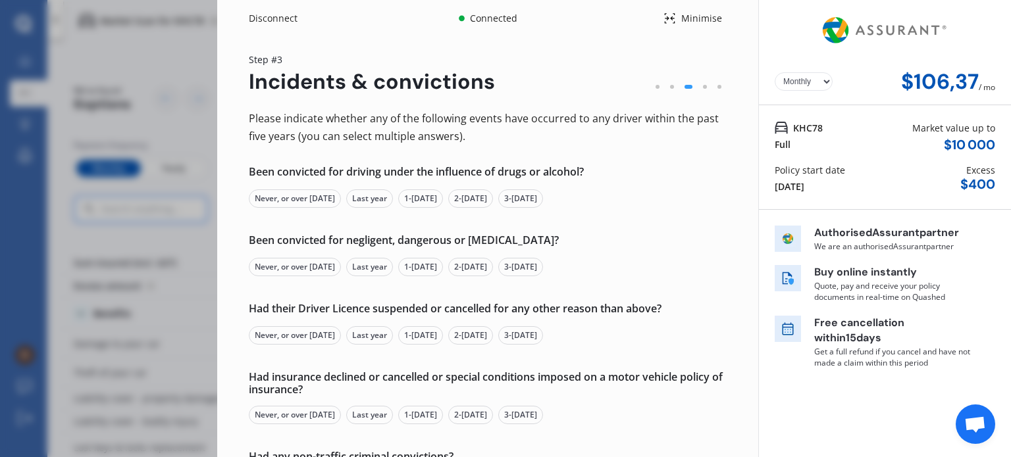
click at [310, 199] on div "Never, or over 5 yrs ago" at bounding box center [295, 199] width 92 height 18
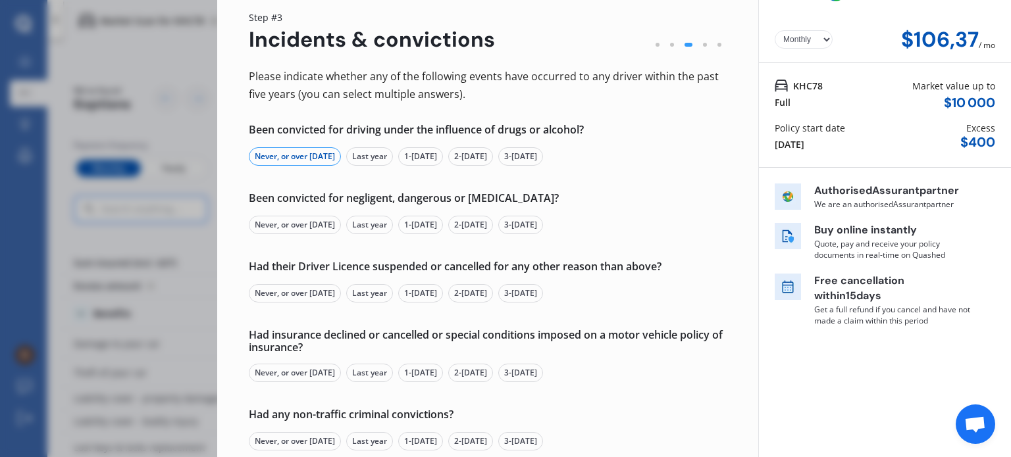
scroll to position [66, 0]
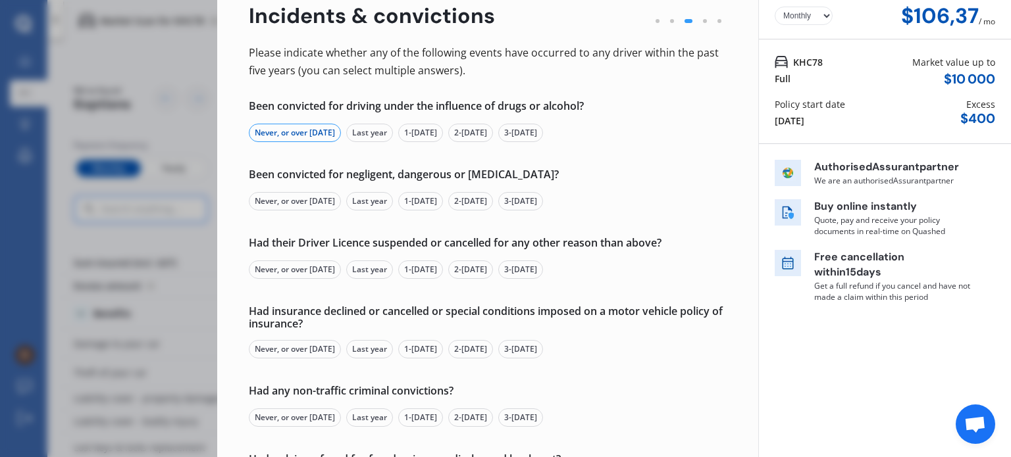
click at [318, 202] on div "Never, or over 5 yrs ago" at bounding box center [295, 201] width 92 height 18
click at [321, 273] on div "Never, or over 5 yrs ago" at bounding box center [295, 270] width 92 height 18
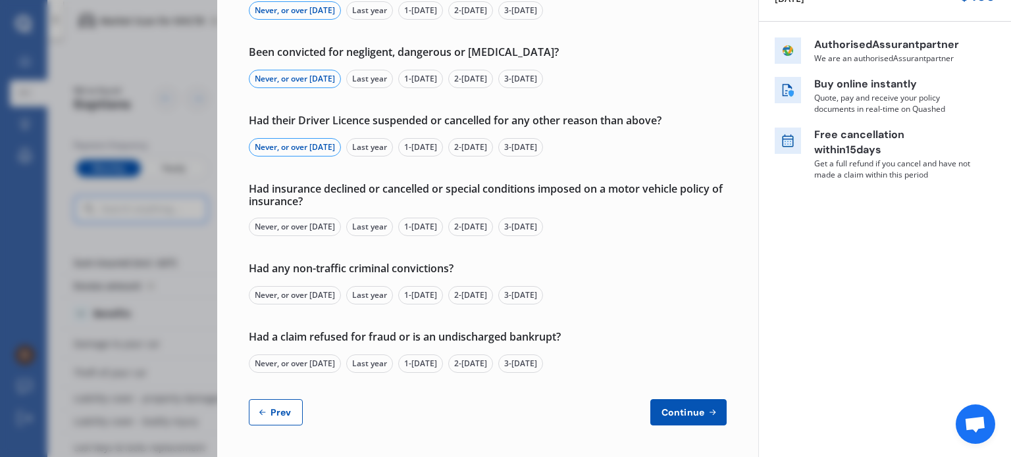
click at [334, 231] on div "Never, or over 5 yrs ago" at bounding box center [295, 227] width 92 height 18
click at [310, 298] on div "Never, or over 5 yrs ago" at bounding box center [295, 295] width 92 height 18
click at [310, 366] on div "Never, or over 5 yrs ago" at bounding box center [295, 364] width 92 height 18
click at [692, 413] on span "Continue" at bounding box center [683, 412] width 48 height 11
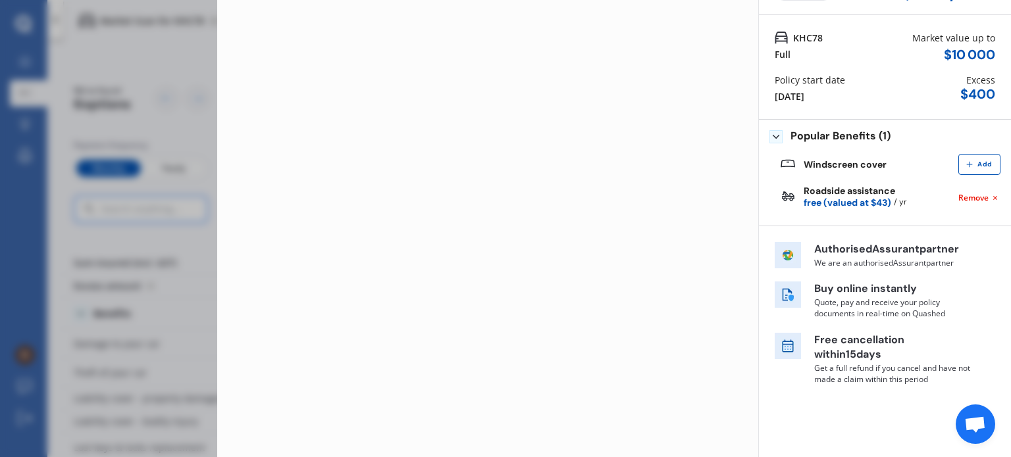
scroll to position [0, 0]
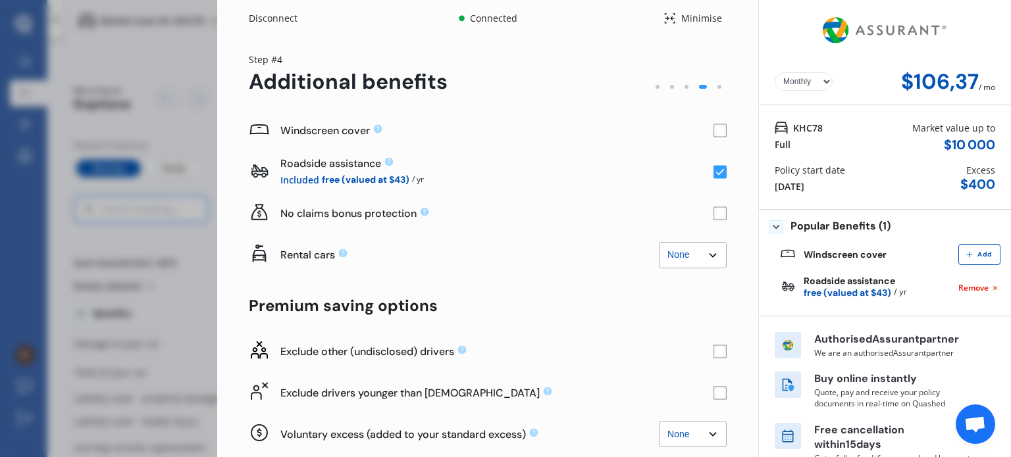
click at [713, 128] on rect at bounding box center [719, 130] width 13 height 13
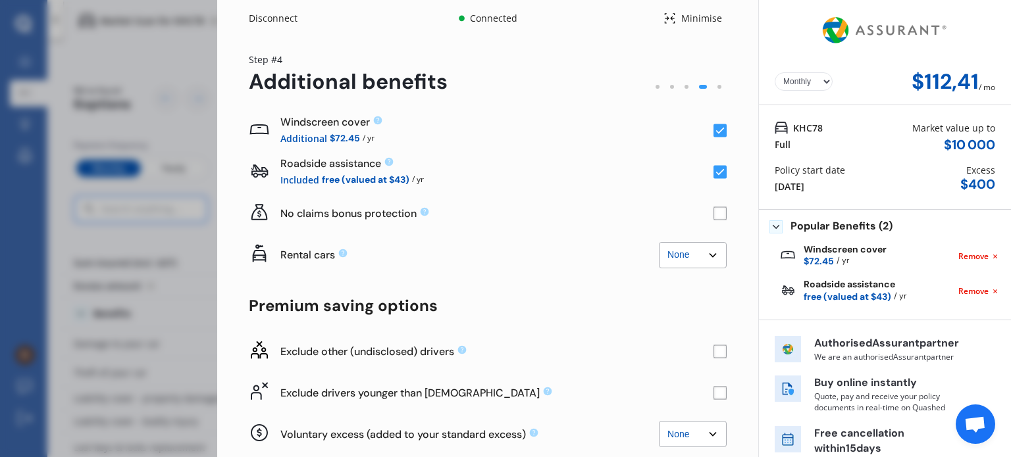
click at [713, 128] on rect at bounding box center [719, 130] width 13 height 13
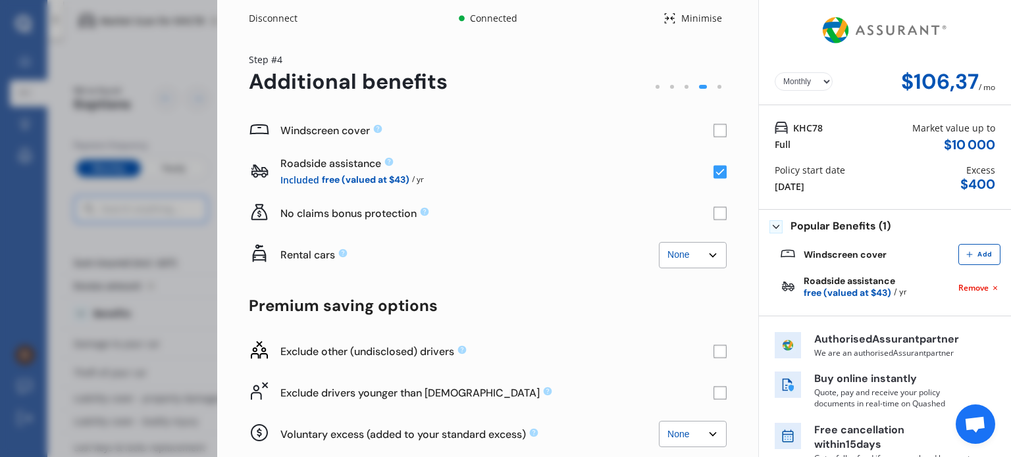
click at [713, 128] on rect at bounding box center [719, 130] width 13 height 13
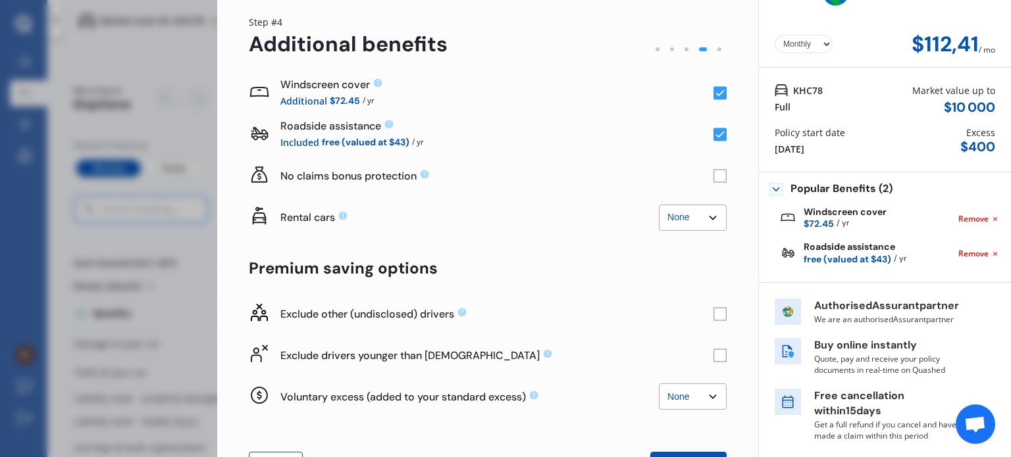
scroll to position [89, 0]
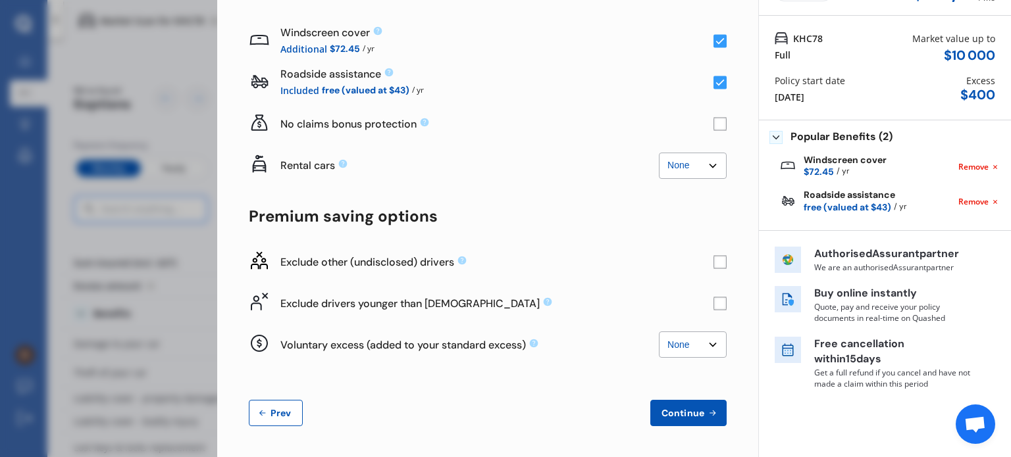
click at [703, 347] on select "None $500 $1 000" at bounding box center [693, 345] width 68 height 26
click at [710, 342] on select "None $500 $1 000" at bounding box center [693, 345] width 68 height 26
click at [713, 264] on rect at bounding box center [719, 261] width 13 height 13
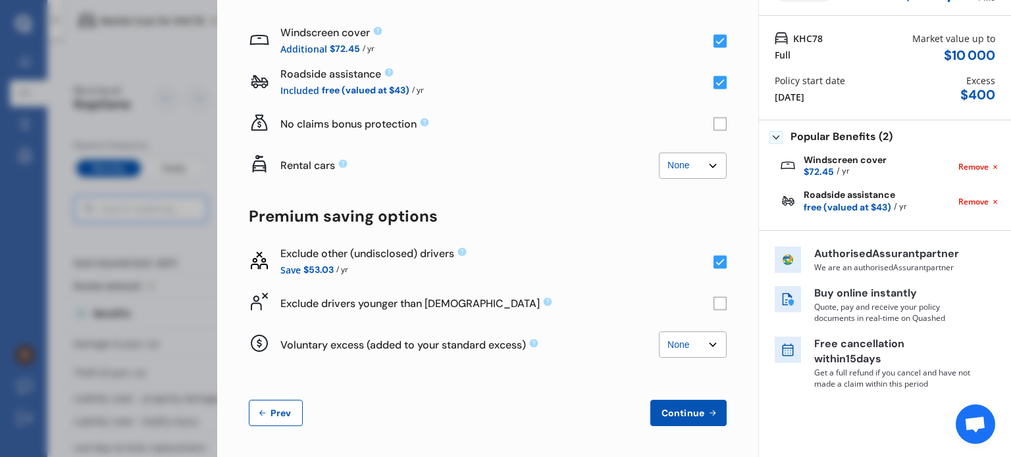
click at [713, 264] on rect at bounding box center [719, 261] width 13 height 13
click at [680, 411] on span "Continue" at bounding box center [683, 413] width 48 height 11
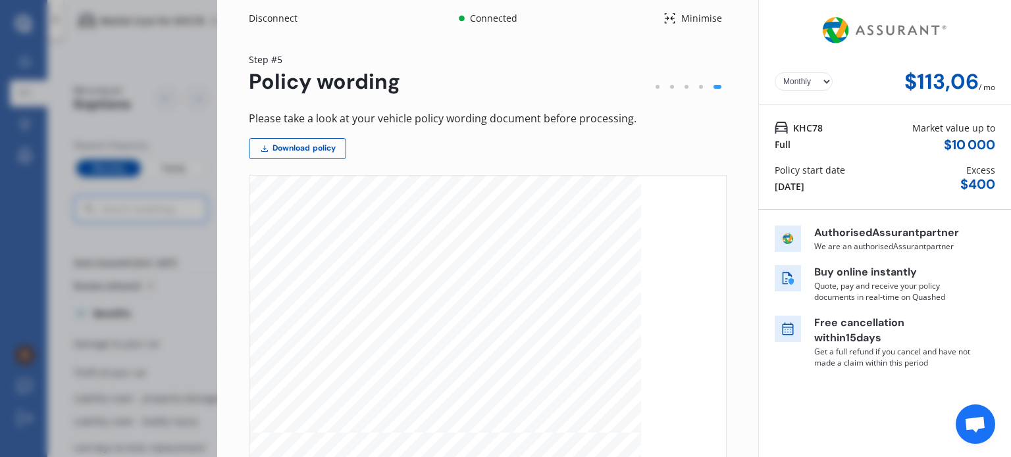
scroll to position [856, 0]
click at [808, 82] on select "Yearly Monthly" at bounding box center [804, 81] width 58 height 18
select select "Yearly"
click at [775, 72] on select "Yearly Monthly" at bounding box center [804, 81] width 58 height 18
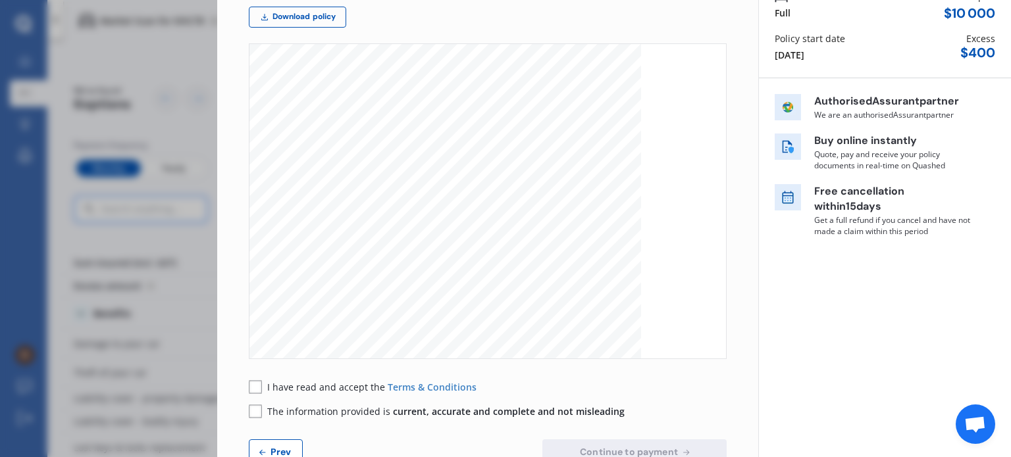
scroll to position [171, 0]
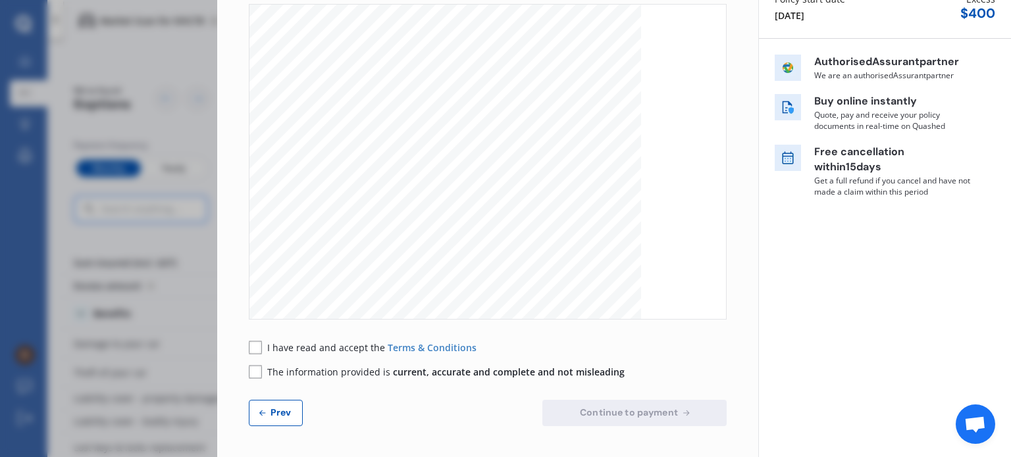
click at [291, 415] on span "Prev" at bounding box center [281, 412] width 26 height 11
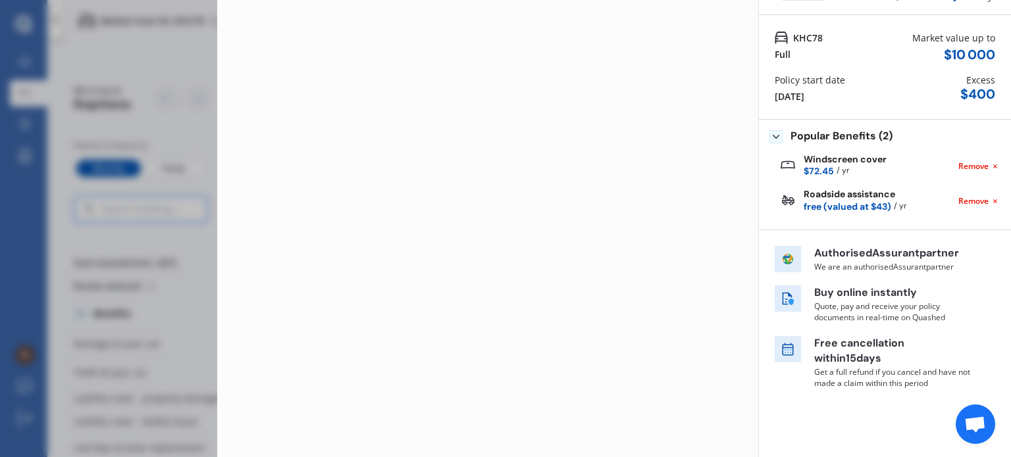
scroll to position [89, 0]
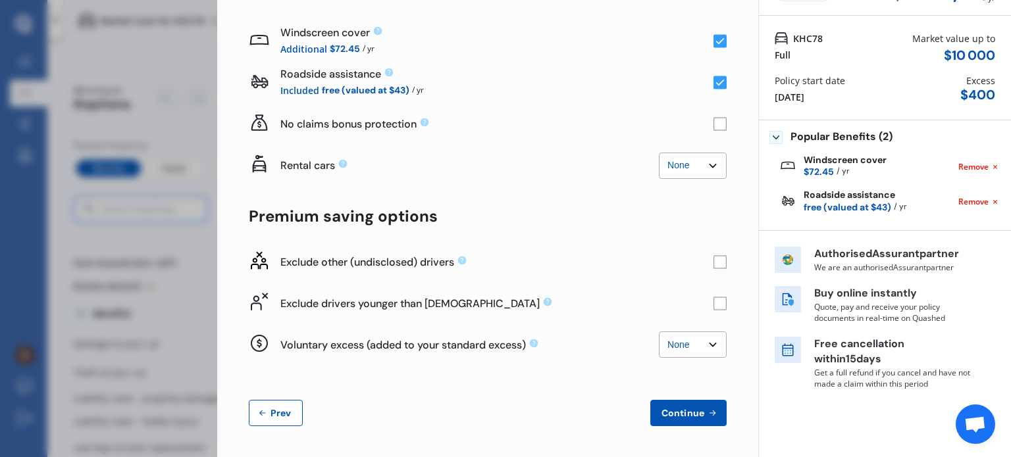
click at [130, 247] on div "Disconnect Connected Minimise Yearly Monthly $1 356,39 / yr Step # 4 Additional…" at bounding box center [505, 228] width 1011 height 457
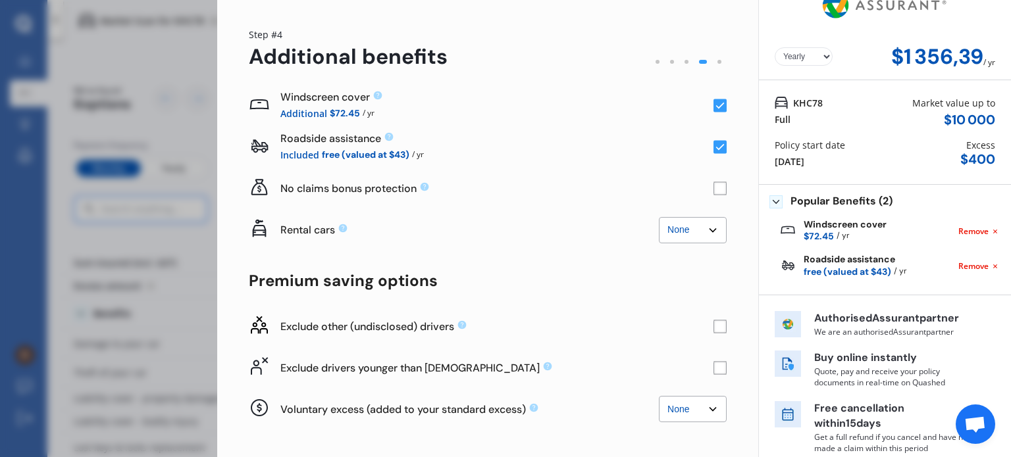
scroll to position [0, 0]
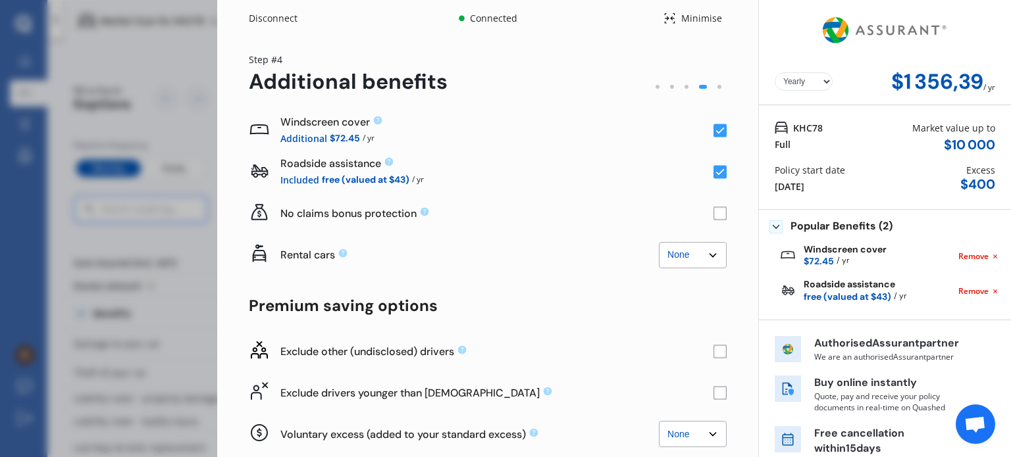
click at [265, 16] on div "Disconnect" at bounding box center [280, 18] width 63 height 13
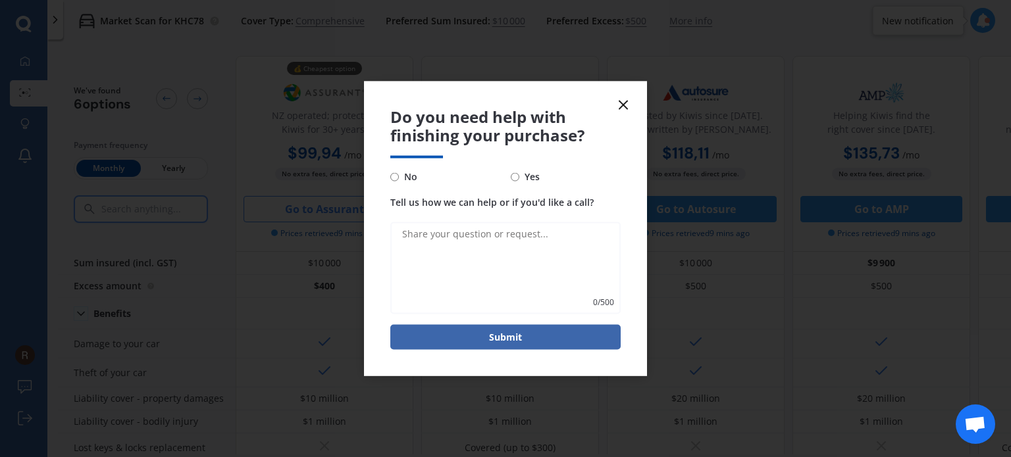
click at [632, 100] on form "Do you need help with finishing your purchase? No Yes Tell us how we can help o…" at bounding box center [505, 228] width 283 height 295
click at [620, 107] on line at bounding box center [623, 105] width 8 height 8
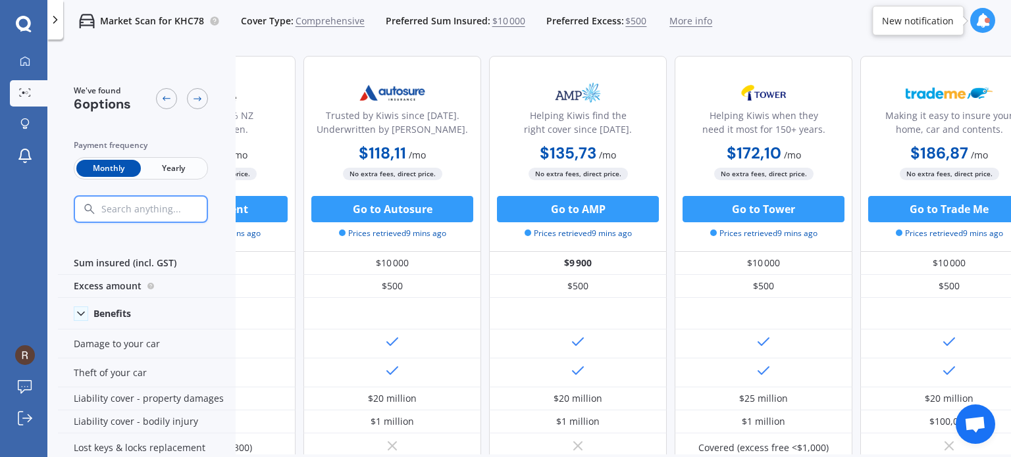
scroll to position [0, 337]
